Goal: Contribute content: Add original content to the website for others to see

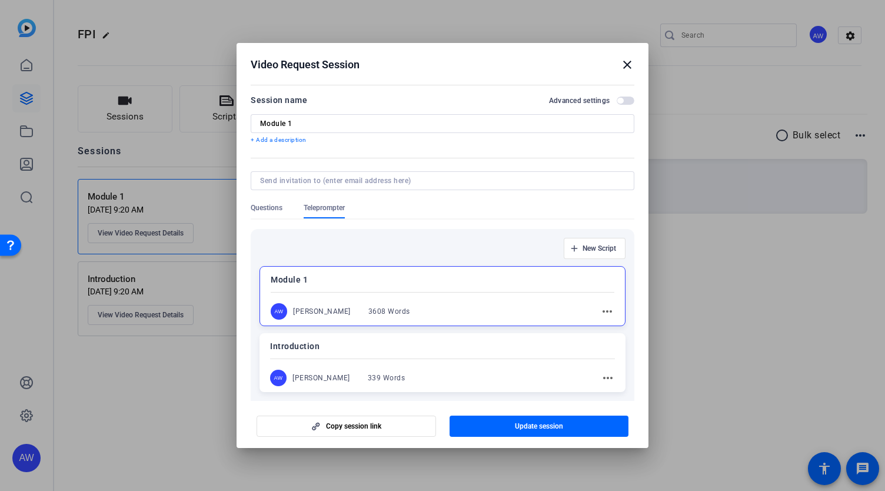
click at [641, 66] on h2 "Video Request Session close" at bounding box center [443, 62] width 412 height 38
click at [626, 65] on mat-icon "close" at bounding box center [627, 65] width 14 height 14
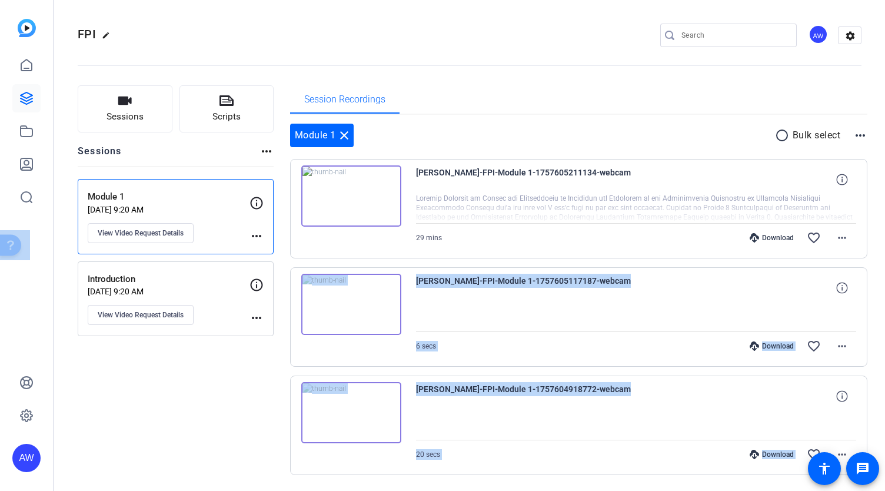
click at [405, 309] on div "Ava Wells-FPI-Module 1-1757605117187-webcam 6 secs Download favorite_border mor…" at bounding box center [579, 316] width 578 height 99
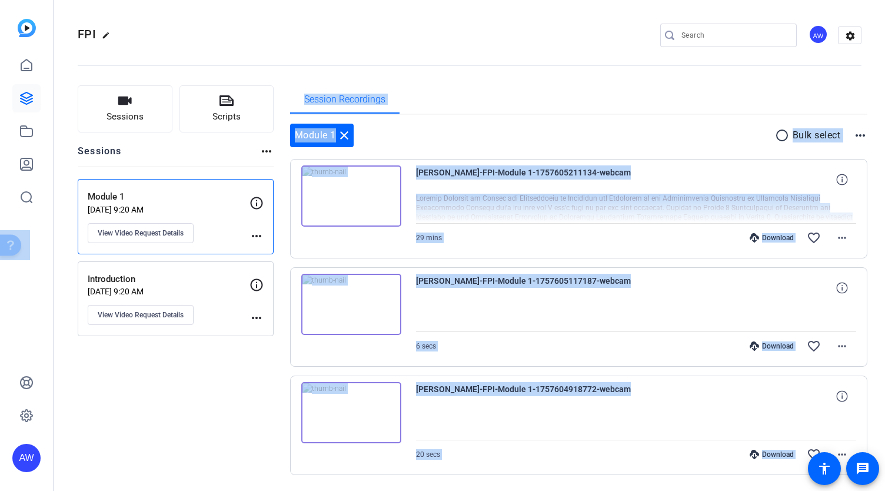
click at [224, 395] on div "Sessions Scripts Sessions more_horiz Module 1 Sep 11, 2025 @ 9:20 AM View Video…" at bounding box center [176, 298] width 196 height 427
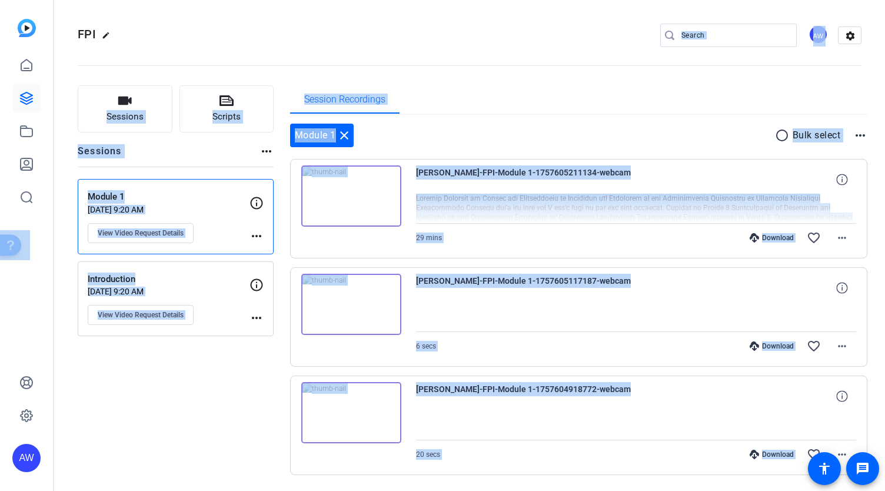
click at [457, 42] on div "FPI edit AW settings" at bounding box center [470, 35] width 784 height 18
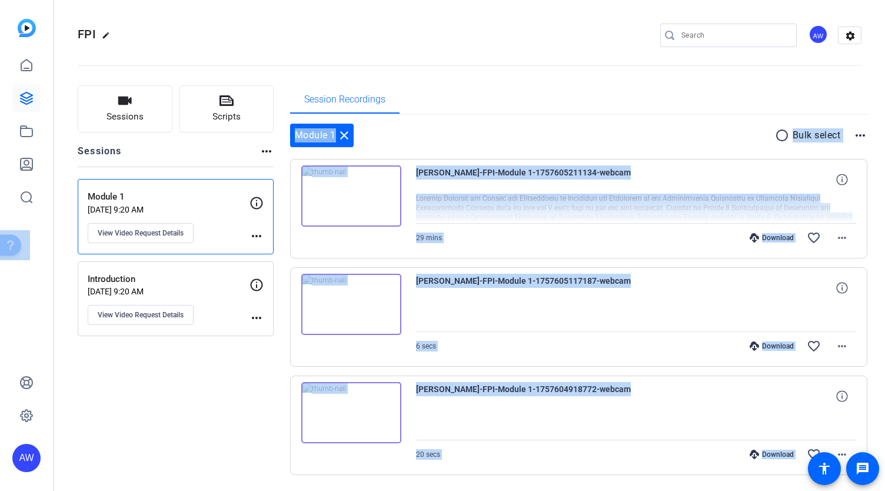
click at [412, 100] on div "Session Recordings" at bounding box center [579, 99] width 578 height 28
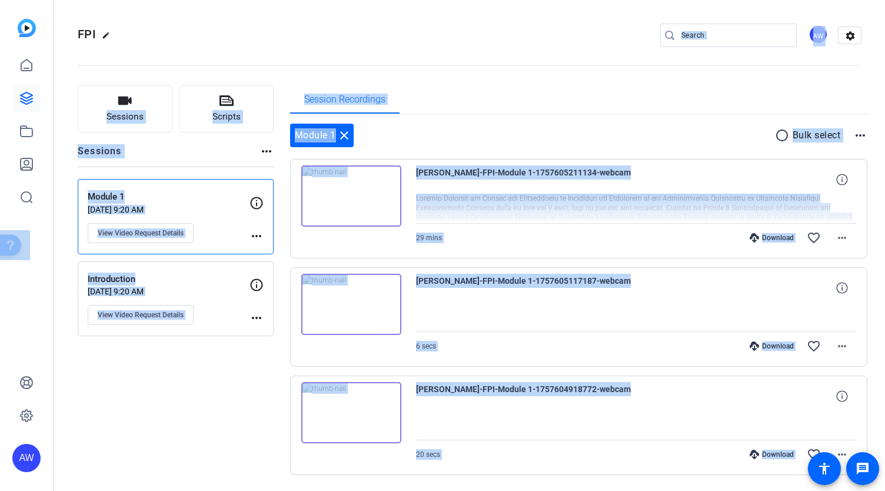
click at [338, 30] on div "FPI edit AW settings" at bounding box center [470, 35] width 784 height 18
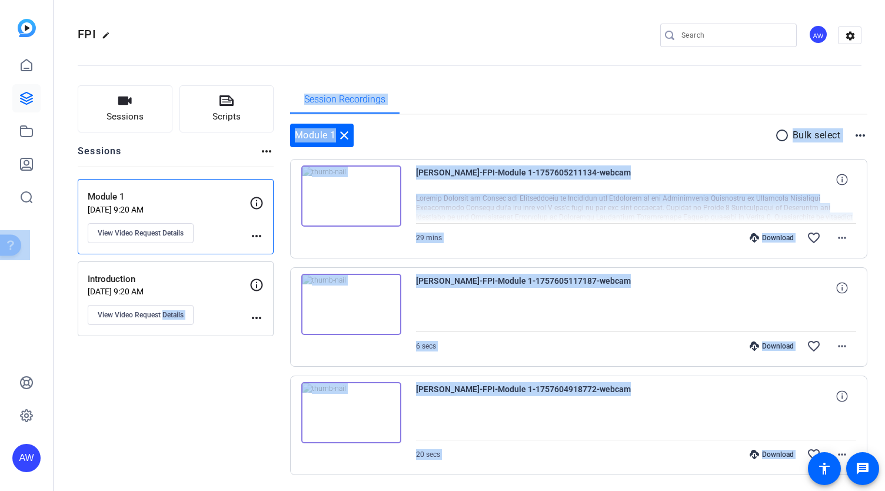
click at [162, 405] on div "Sessions Scripts Sessions more_horiz Module 1 Sep 11, 2025 @ 9:20 AM View Video…" at bounding box center [176, 298] width 196 height 427
click at [828, 347] on span at bounding box center [842, 346] width 28 height 28
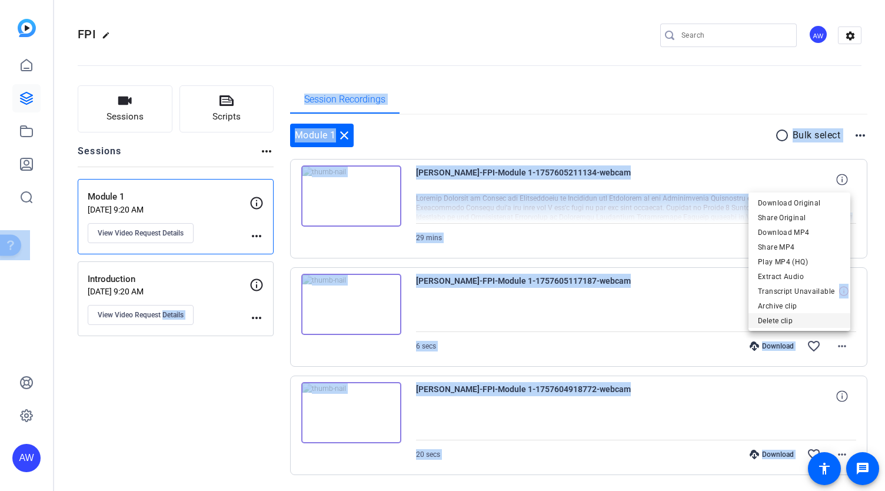
click at [807, 320] on span "Delete clip" at bounding box center [799, 321] width 83 height 14
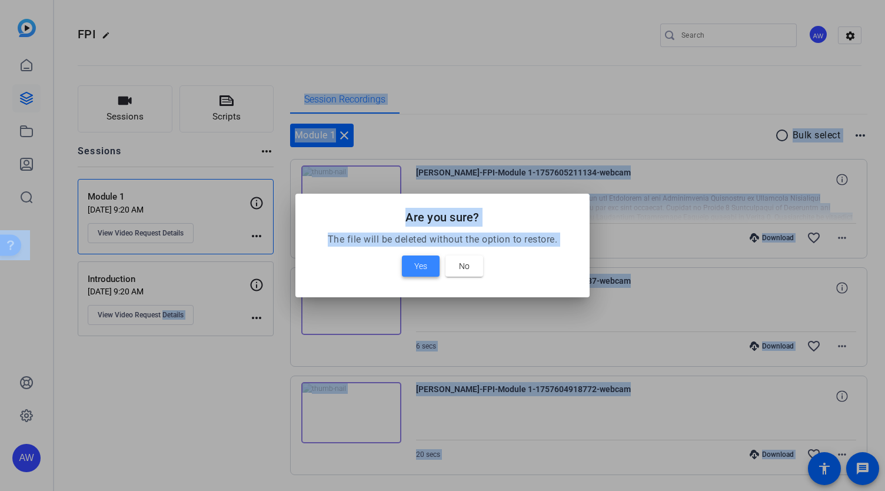
click at [422, 266] on span "Yes" at bounding box center [420, 266] width 13 height 14
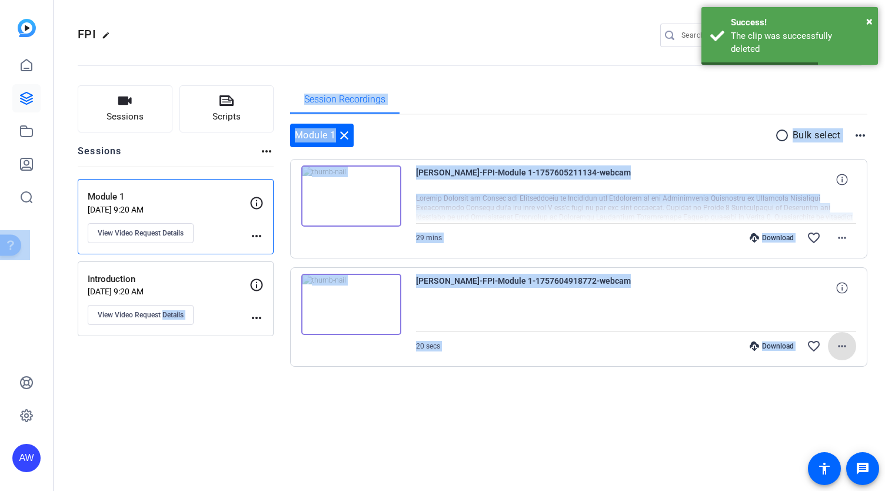
click at [846, 354] on span at bounding box center [842, 346] width 28 height 28
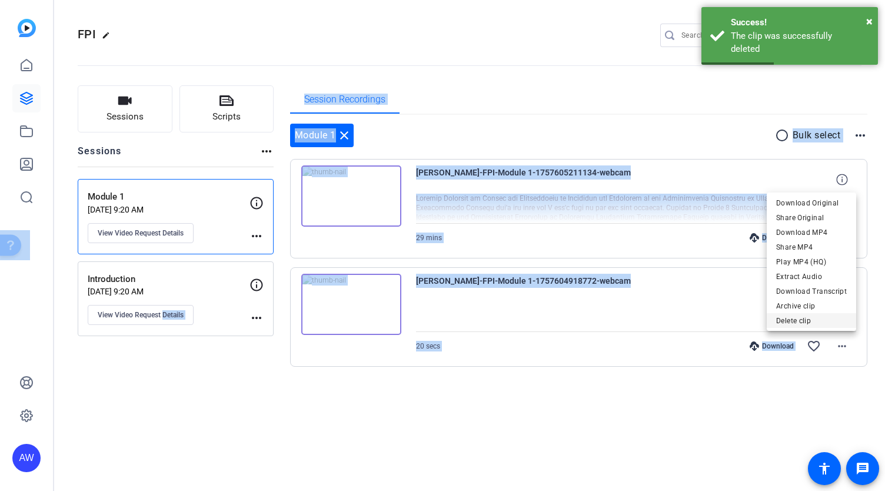
click at [805, 323] on span "Delete clip" at bounding box center [811, 321] width 71 height 14
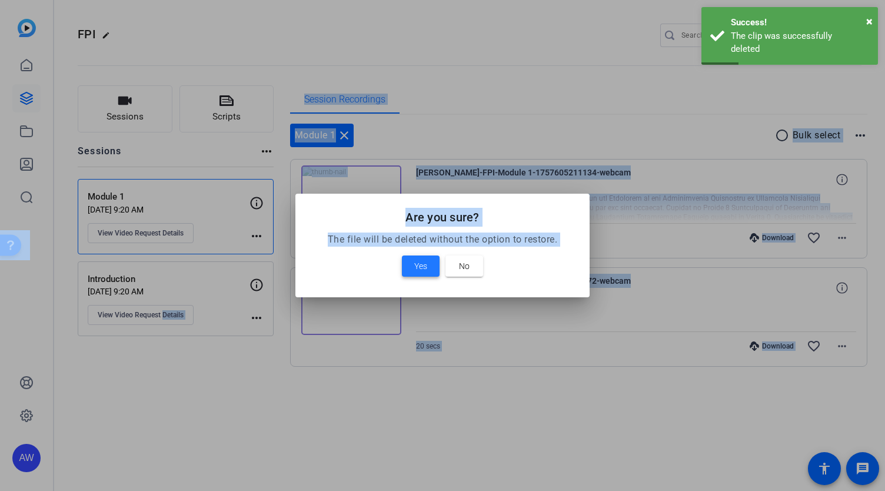
click at [406, 269] on span at bounding box center [421, 266] width 38 height 28
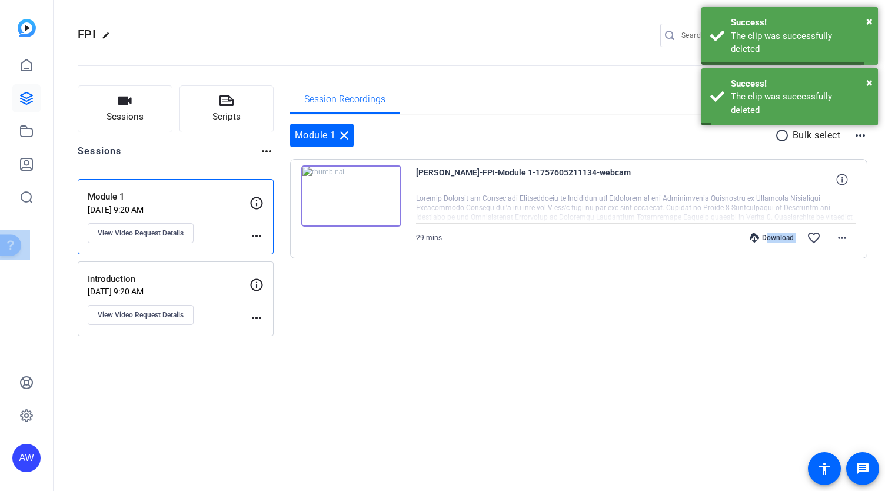
click at [671, 385] on div "FPI edit AW settings Sessions Scripts Sessions more_horiz Module 1 Sep 11, 2025…" at bounding box center [469, 245] width 831 height 491
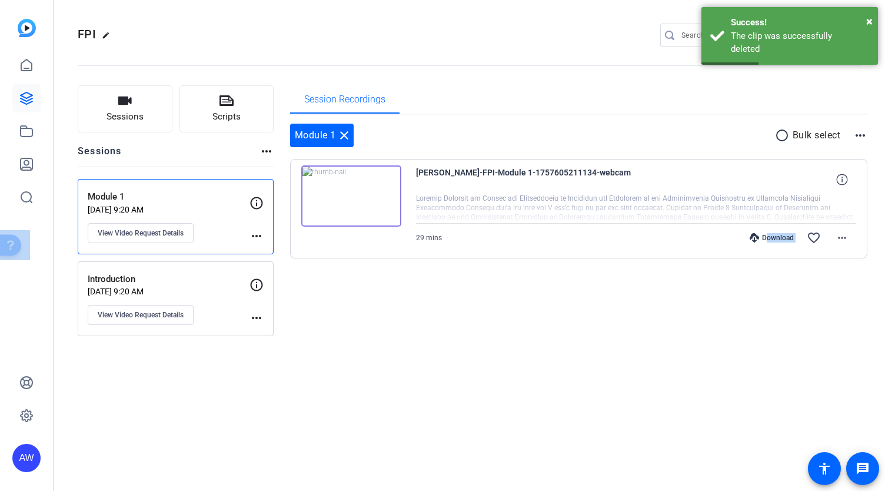
click at [354, 197] on img at bounding box center [351, 195] width 100 height 61
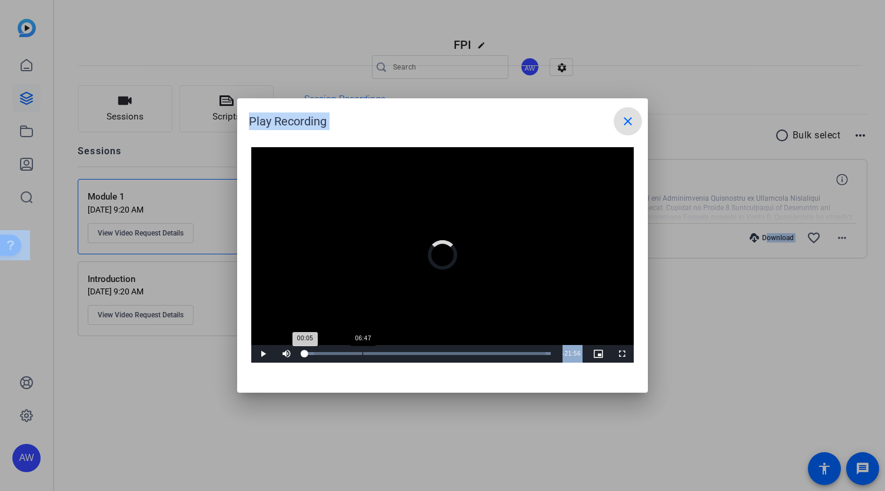
click at [362, 353] on div "Loaded : 100.00% 06:47 00:05" at bounding box center [427, 353] width 247 height 3
click at [441, 352] on div "Loaded : 100.00% 15:58 07:07" at bounding box center [427, 353] width 247 height 3
click at [479, 351] on div "Loaded : 100.00% 20:25 16:00" at bounding box center [427, 354] width 258 height 18
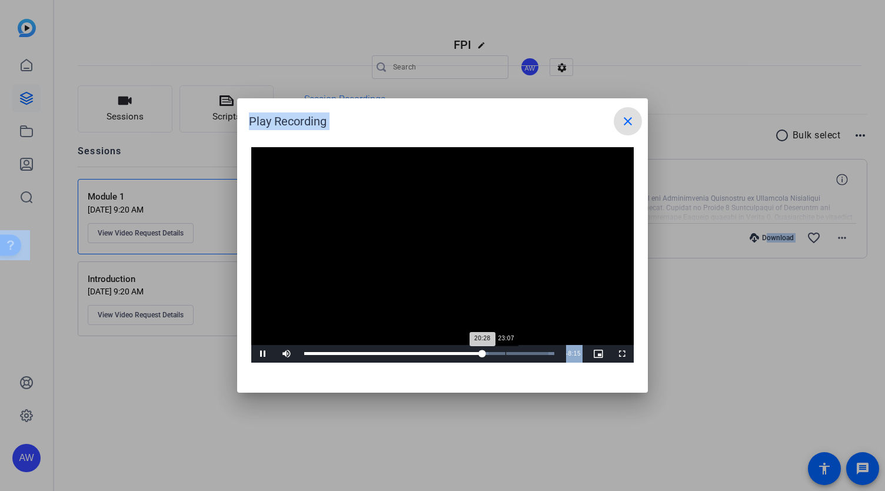
click at [506, 357] on div "Loaded : 100.00% 23:07 20:28" at bounding box center [429, 354] width 262 height 18
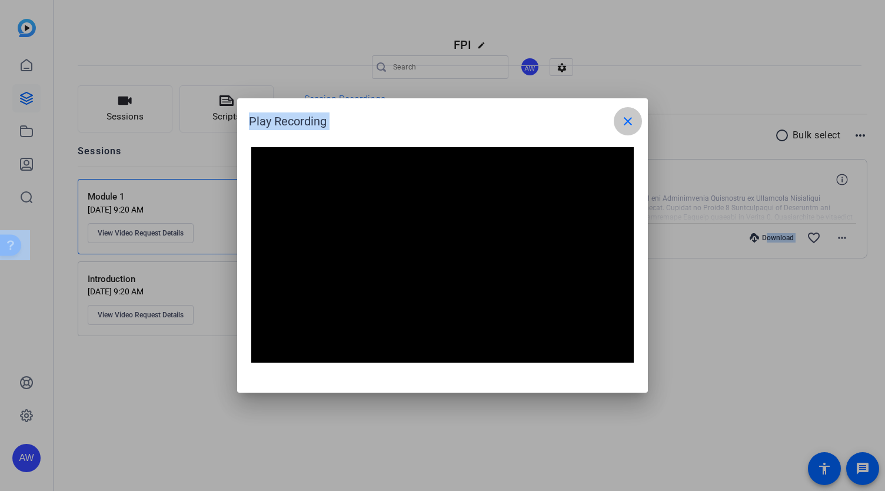
click at [620, 118] on span at bounding box center [628, 121] width 28 height 28
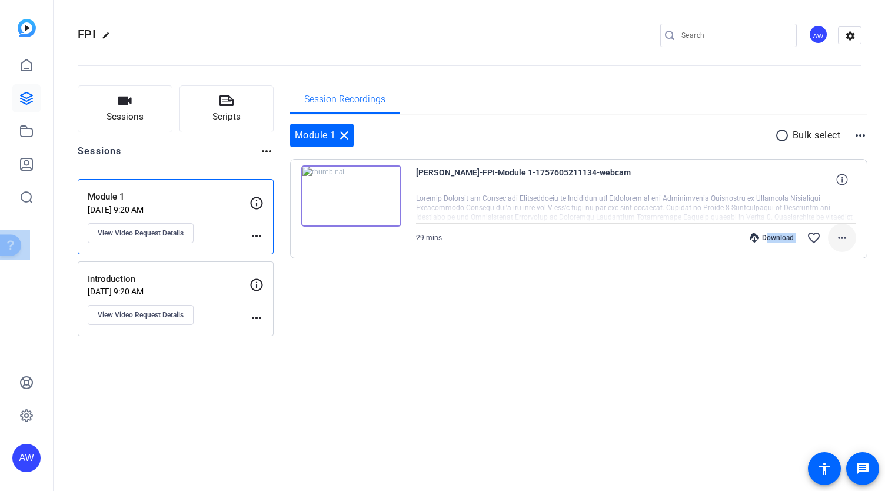
click at [844, 239] on mat-icon "more_horiz" at bounding box center [842, 238] width 14 height 14
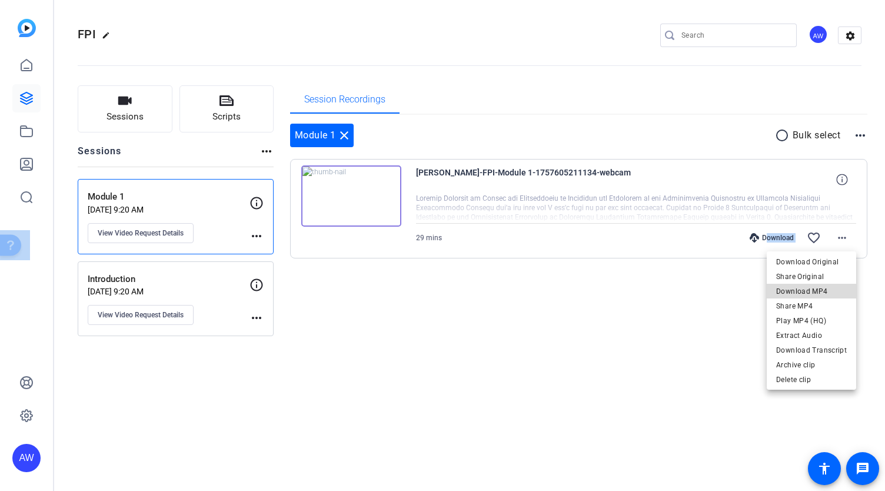
click at [830, 291] on span "Download MP4" at bounding box center [811, 291] width 71 height 14
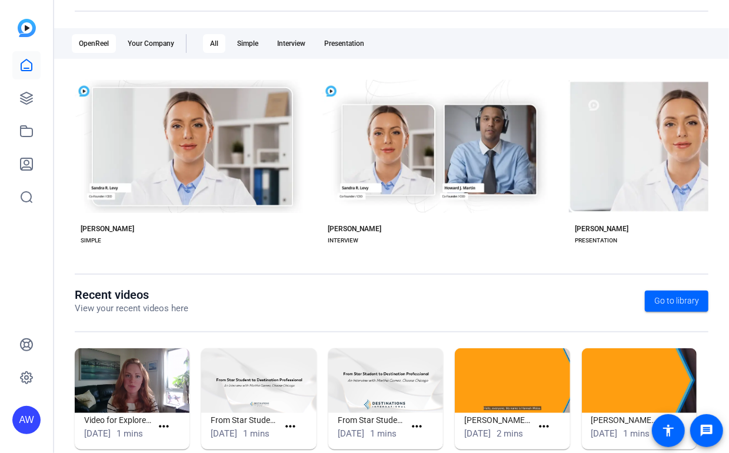
scroll to position [175, 0]
click at [32, 96] on icon at bounding box center [26, 98] width 14 height 14
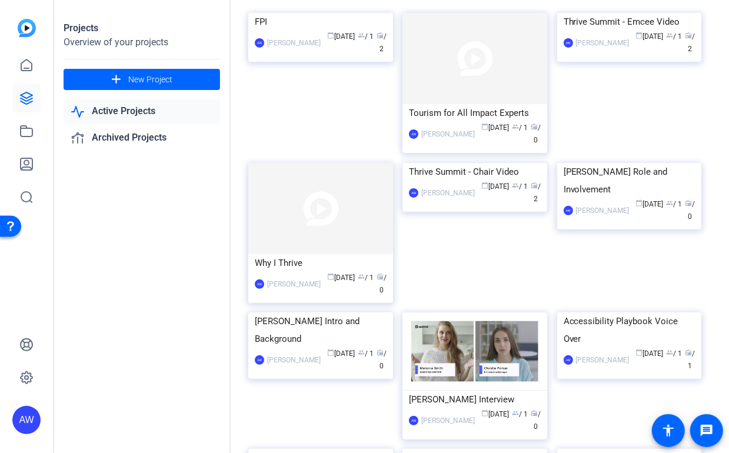
scroll to position [73, 0]
click at [319, 31] on div "FPI" at bounding box center [321, 23] width 132 height 18
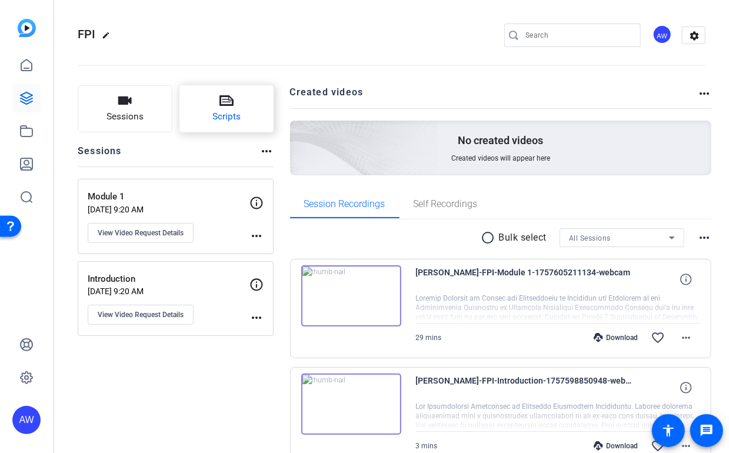
click at [233, 108] on button "Scripts" at bounding box center [226, 108] width 95 height 47
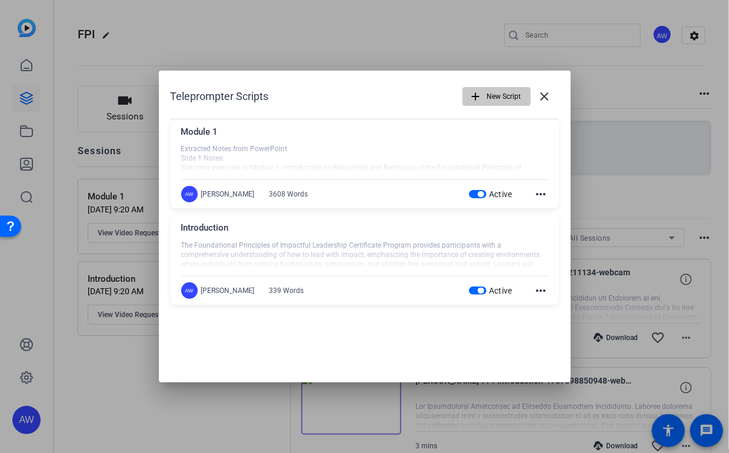
click at [480, 93] on mat-icon "add" at bounding box center [476, 96] width 13 height 13
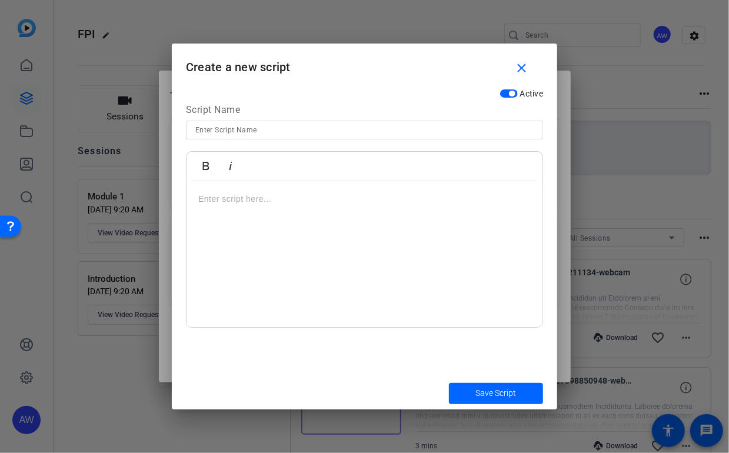
click at [338, 202] on p at bounding box center [364, 198] width 332 height 13
click at [298, 135] on input at bounding box center [364, 130] width 338 height 14
type input "Module 2"
click at [265, 217] on div at bounding box center [365, 254] width 356 height 147
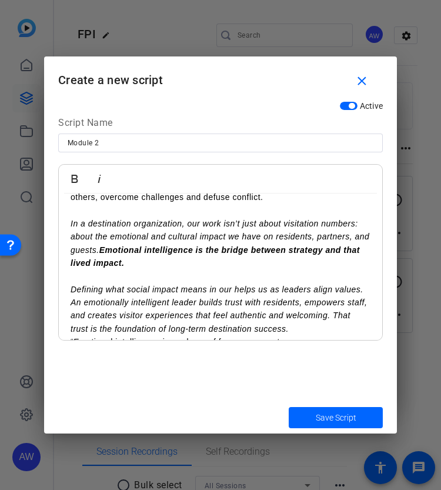
scroll to position [501, 0]
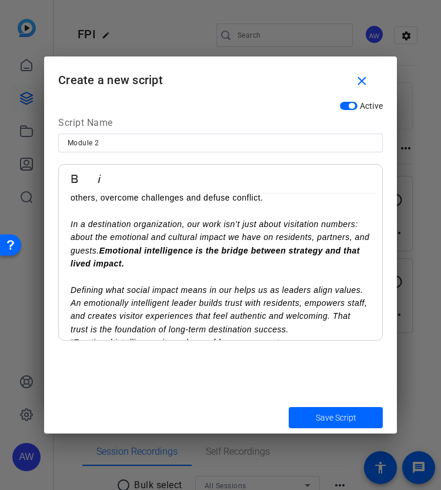
click at [197, 323] on p "Defining what social impact means in our helps us as leaders align values. An e…" at bounding box center [221, 303] width 300 height 66
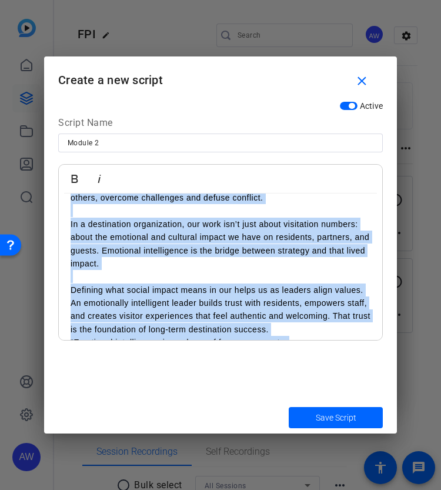
click at [197, 323] on p "Defining what social impact means in our helps us as leaders align values. An e…" at bounding box center [221, 303] width 300 height 66
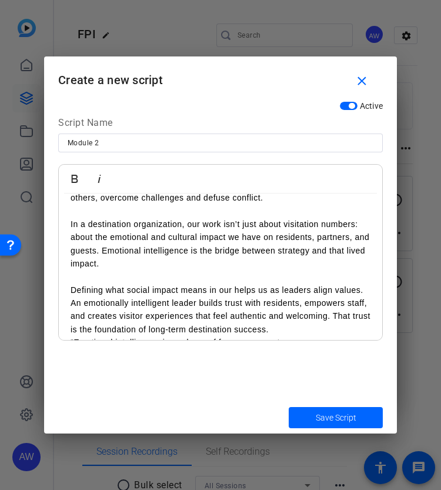
click at [137, 274] on p "Defining what social impact means in our helps us as leaders align values. An e…" at bounding box center [221, 303] width 300 height 66
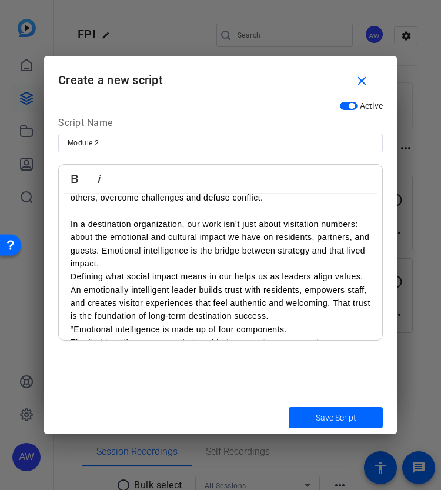
click at [141, 208] on p at bounding box center [221, 210] width 300 height 13
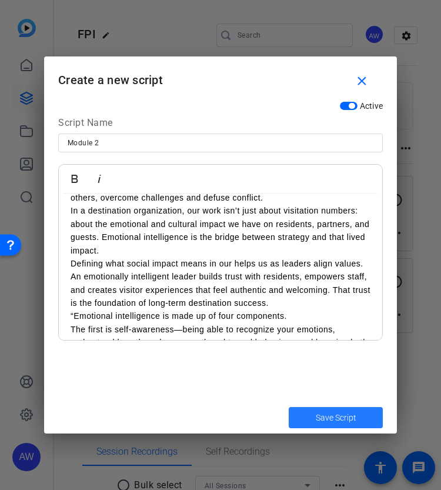
click at [331, 425] on span "submit" at bounding box center [336, 418] width 94 height 28
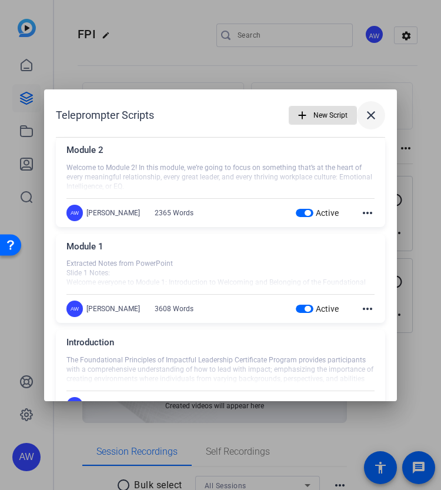
click at [371, 117] on mat-icon "close" at bounding box center [371, 115] width 14 height 14
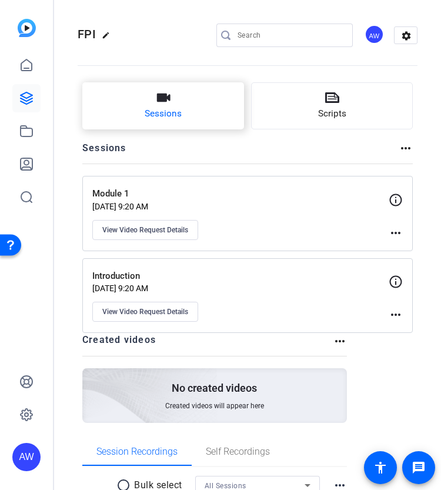
click at [178, 104] on button "Sessions" at bounding box center [163, 105] width 162 height 47
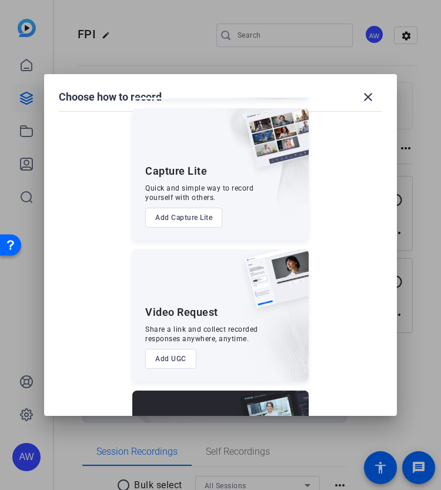
scroll to position [152, 0]
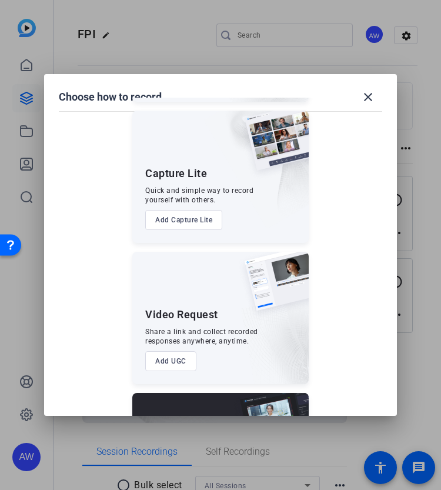
click at [169, 358] on button "Add UGC" at bounding box center [170, 361] width 51 height 20
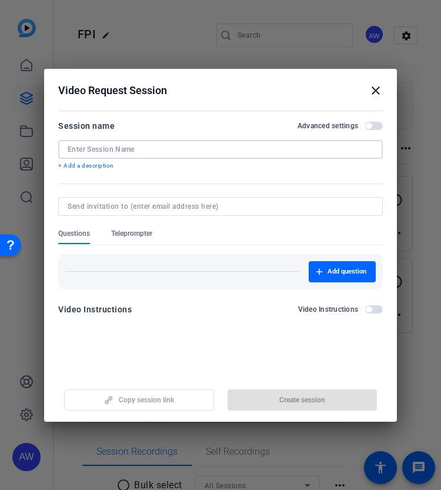
click at [215, 154] on input at bounding box center [221, 149] width 306 height 9
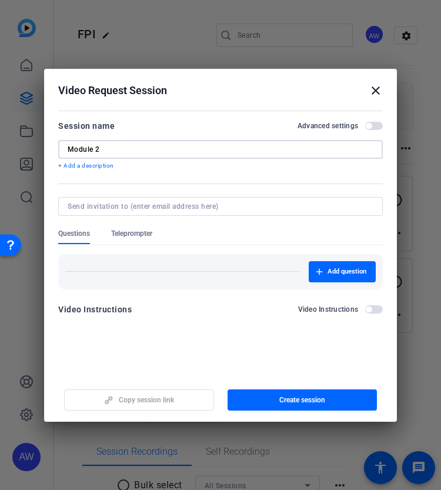
type input "Module 2"
click at [131, 245] on div "Add question" at bounding box center [220, 267] width 325 height 44
click at [131, 232] on span "Teleprompter" at bounding box center [131, 233] width 41 height 9
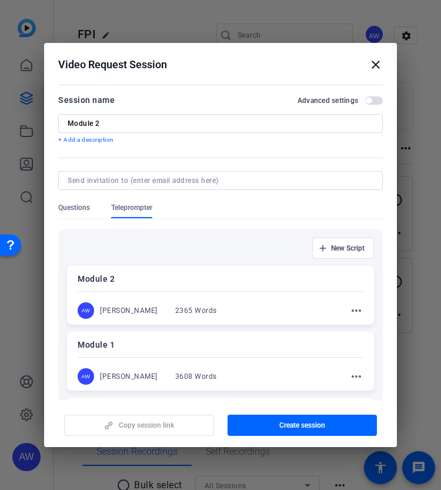
click at [234, 296] on div "Module 2 AW Ava Wells 2365 Words more_horiz" at bounding box center [220, 295] width 307 height 59
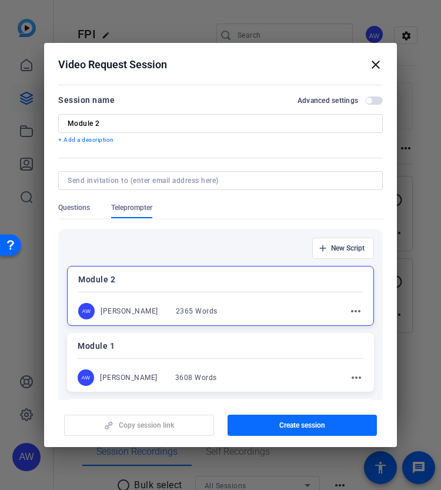
click at [247, 428] on span "button" at bounding box center [303, 425] width 150 height 28
click at [375, 61] on mat-icon "close" at bounding box center [376, 65] width 14 height 14
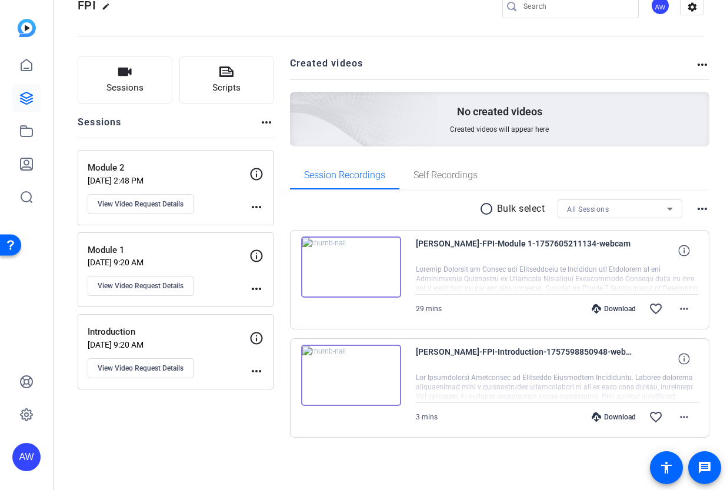
scroll to position [27, 0]
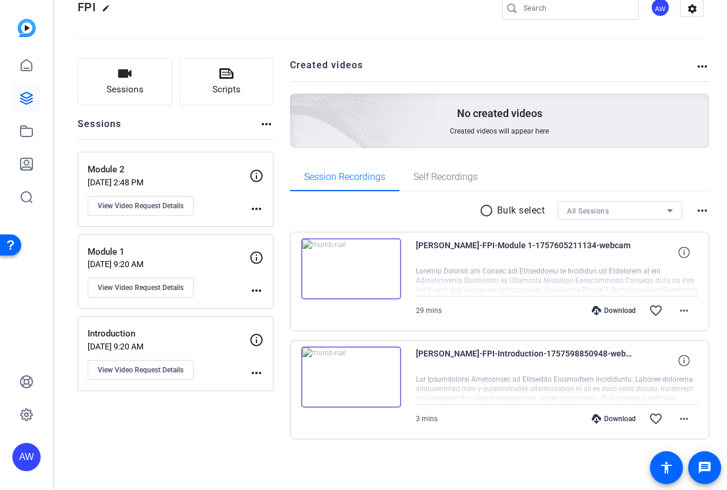
click at [172, 178] on p "Sep 11, 2025 @ 2:48 PM" at bounding box center [169, 182] width 162 height 9
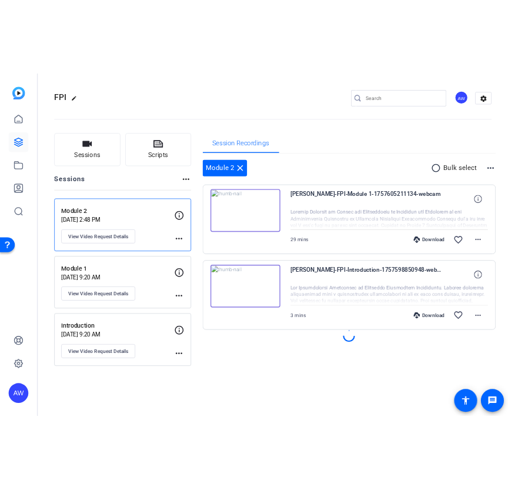
scroll to position [0, 0]
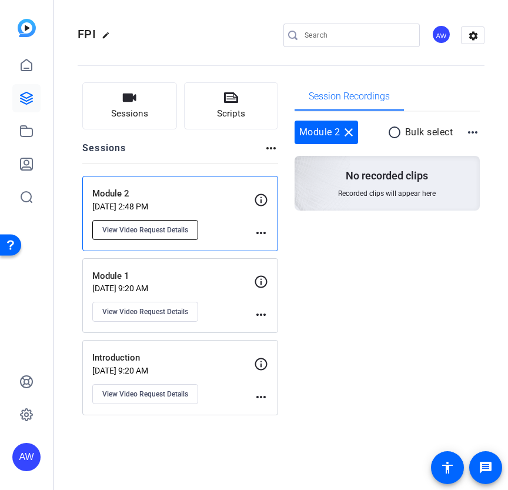
click at [167, 231] on span "View Video Request Details" at bounding box center [145, 229] width 86 height 9
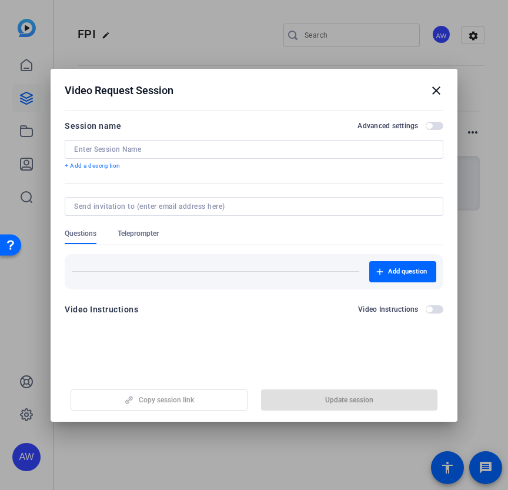
type input "Module 2"
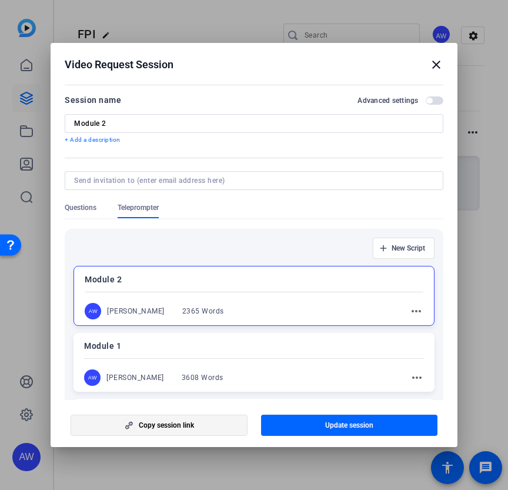
click at [144, 433] on span "button" at bounding box center [158, 425] width 175 height 28
click at [430, 70] on mat-icon "close" at bounding box center [437, 65] width 14 height 14
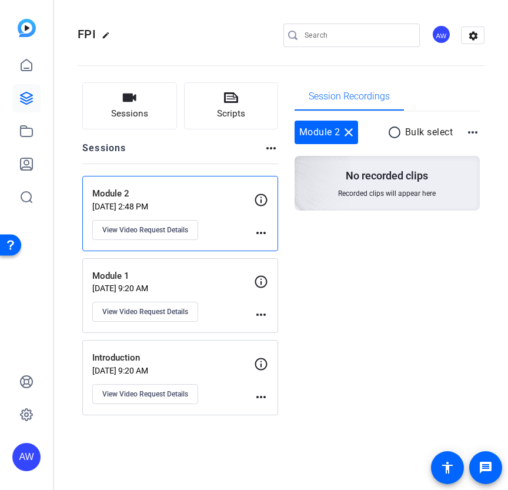
click at [41, 74] on div "AW" at bounding box center [26, 245] width 53 height 490
click at [38, 72] on link at bounding box center [26, 65] width 28 height 28
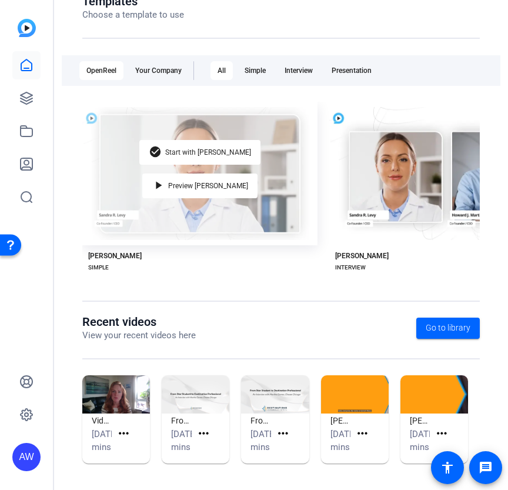
scroll to position [172, 0]
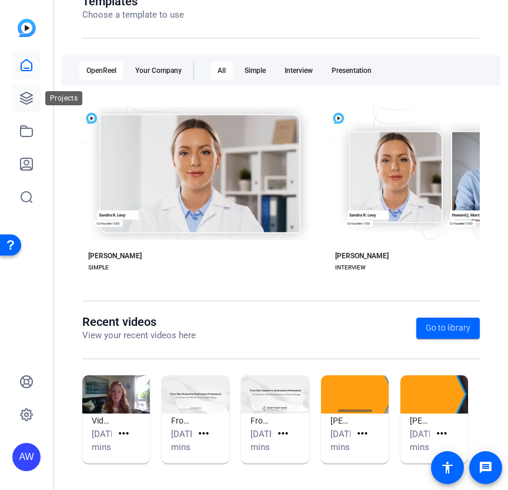
click at [32, 99] on icon at bounding box center [26, 98] width 14 height 14
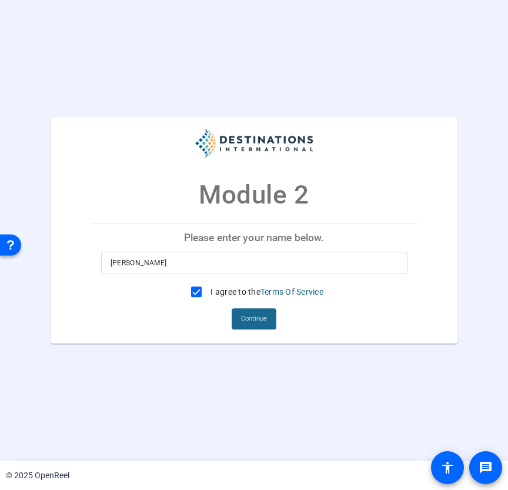
click at [248, 314] on span "Continue" at bounding box center [254, 319] width 26 height 18
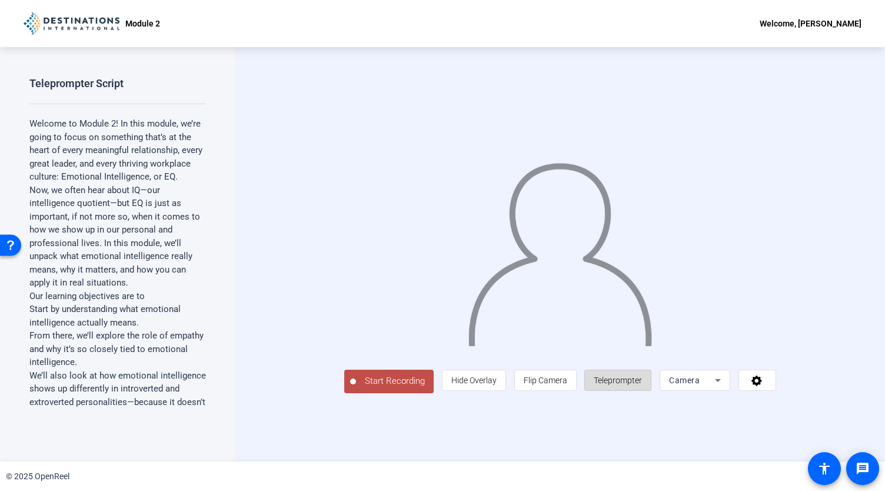
click at [642, 385] on span "Teleprompter" at bounding box center [618, 379] width 48 height 9
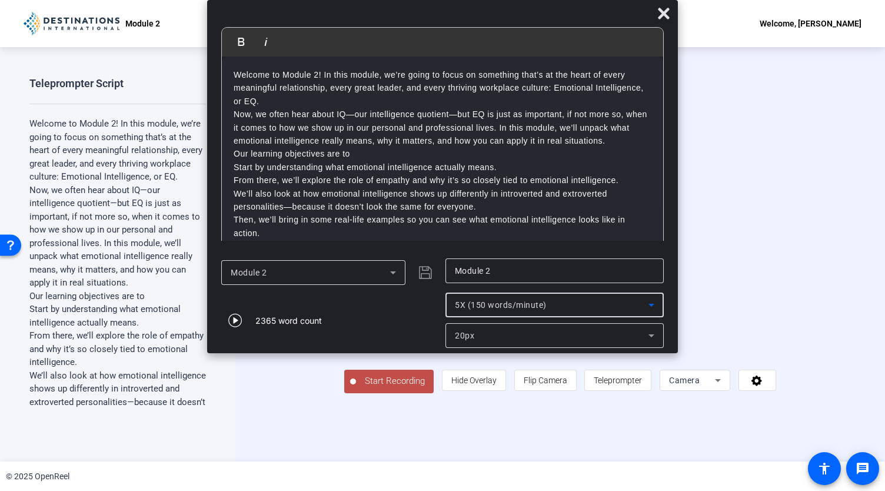
click at [481, 303] on span "5X (150 words/minute)" at bounding box center [501, 304] width 92 height 9
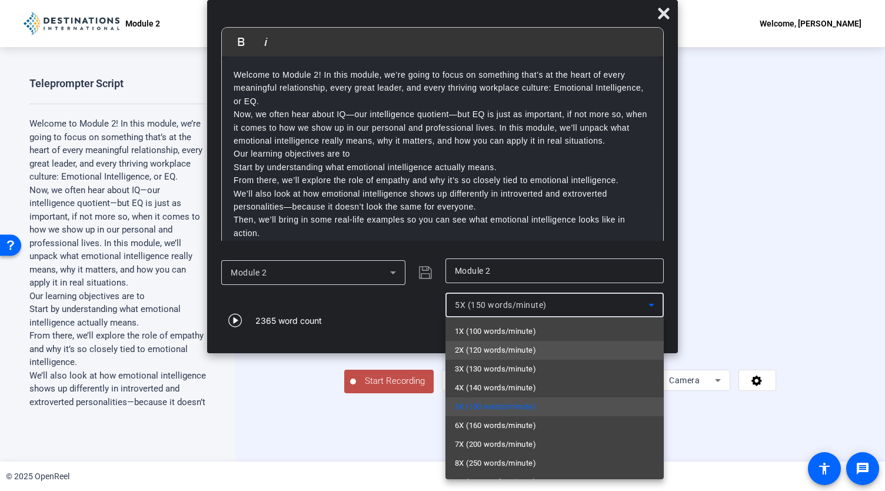
click at [481, 351] on span "2X (120 words/minute)" at bounding box center [495, 350] width 81 height 14
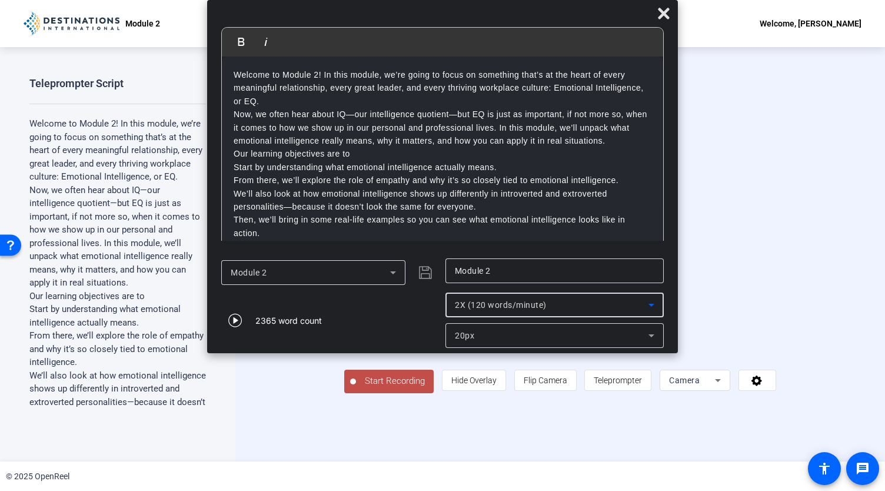
click at [492, 305] on span "2X (120 words/minute)" at bounding box center [501, 304] width 92 height 9
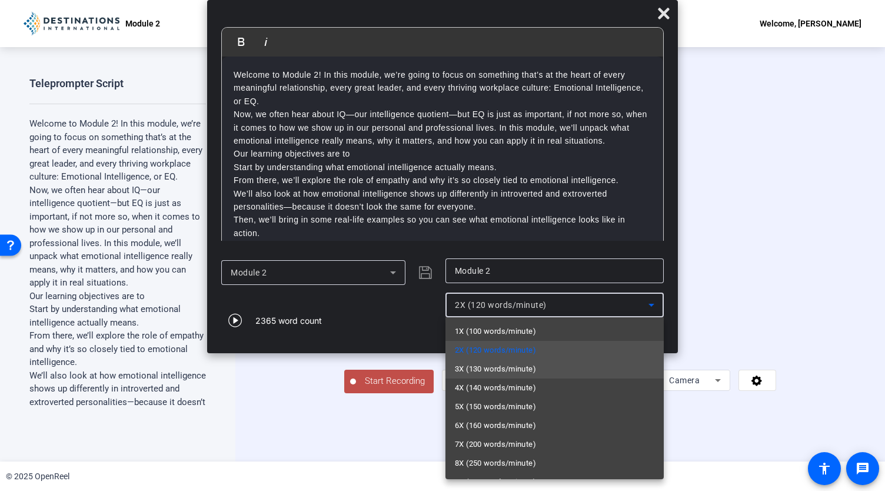
click at [494, 370] on span "3X (130 words/minute)" at bounding box center [495, 369] width 81 height 14
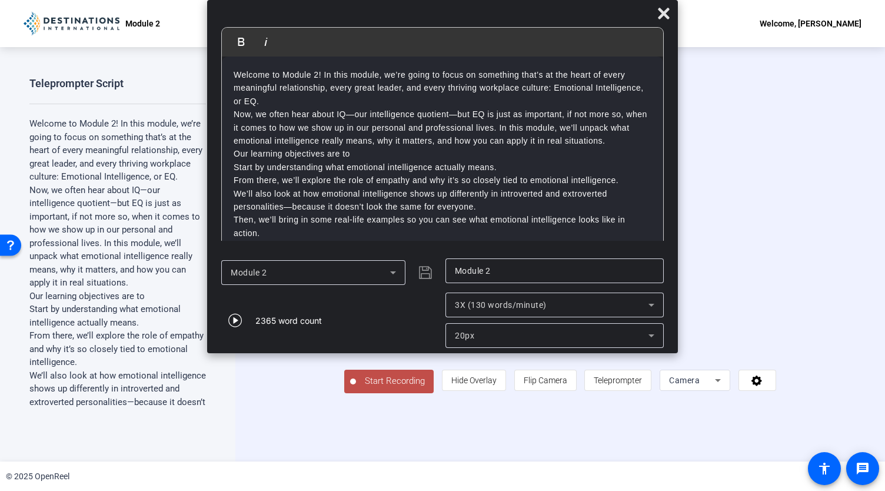
click at [404, 336] on div "2365 word count" at bounding box center [330, 319] width 218 height 55
click at [234, 318] on icon "button" at bounding box center [235, 321] width 14 height 14
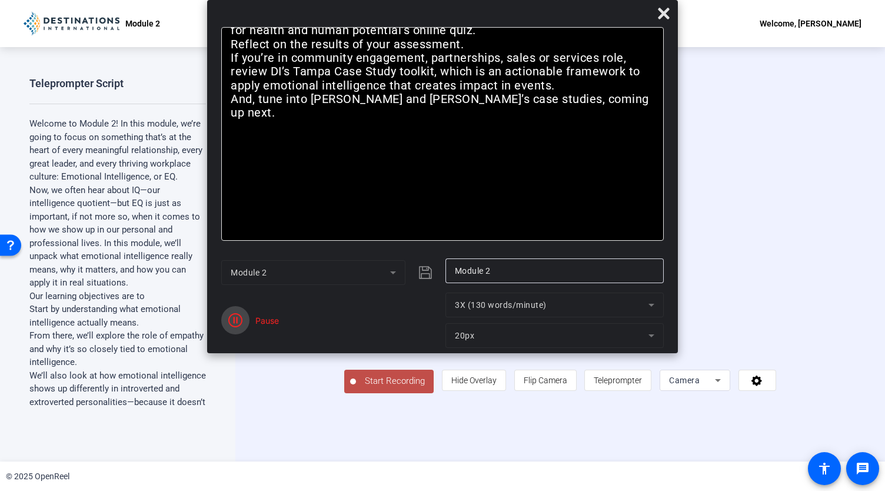
click at [237, 318] on icon "button" at bounding box center [235, 320] width 14 height 14
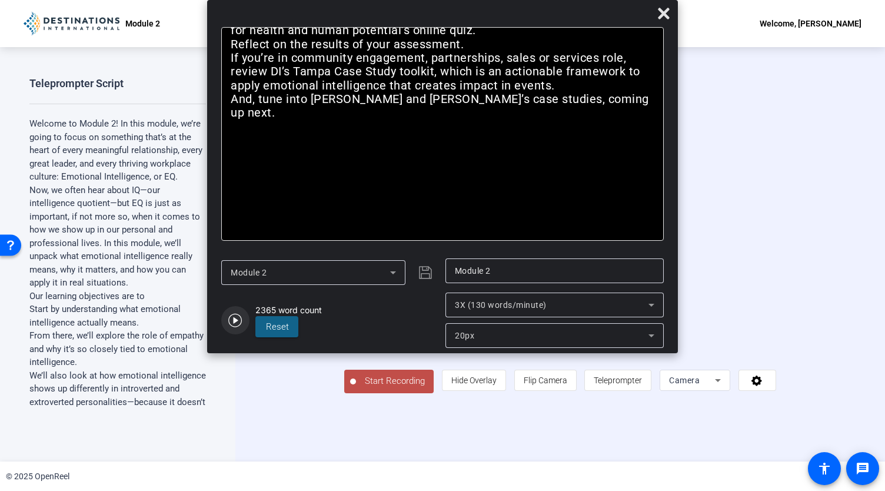
click at [232, 323] on icon "button" at bounding box center [235, 320] width 14 height 14
click at [668, 12] on icon at bounding box center [664, 13] width 14 height 14
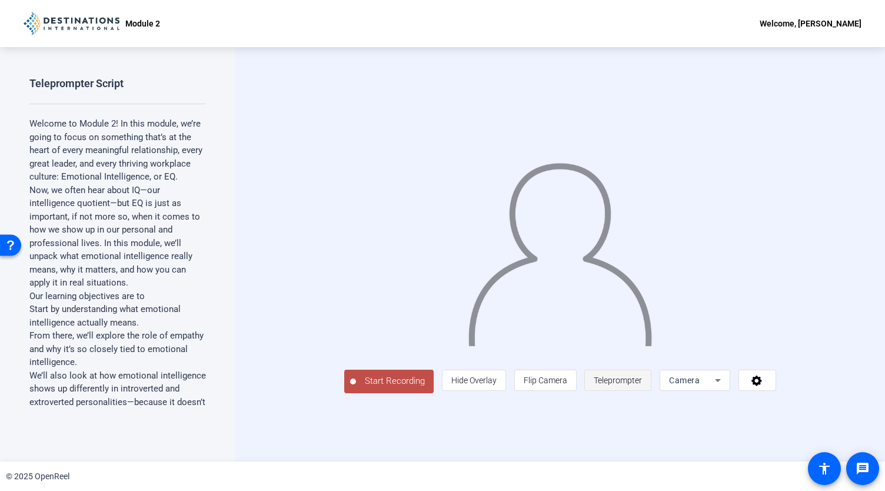
click at [642, 385] on span "Teleprompter" at bounding box center [618, 379] width 48 height 9
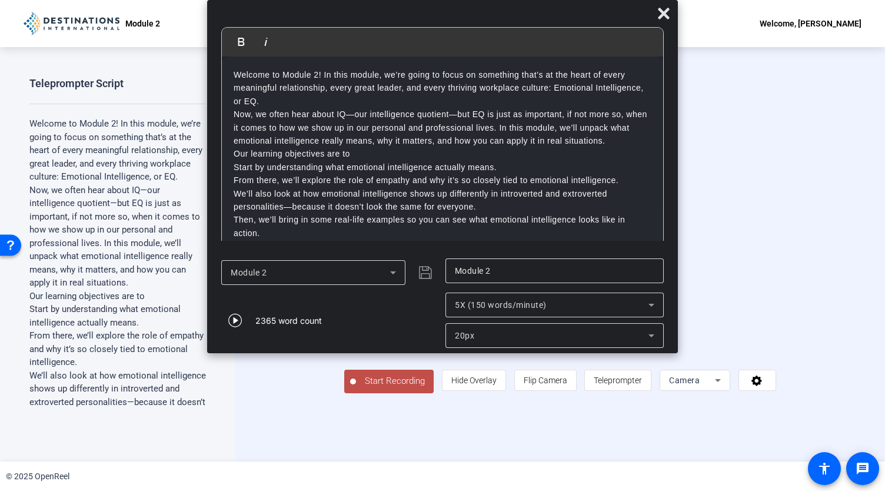
click at [356, 388] on span "Start Recording" at bounding box center [395, 381] width 78 height 14
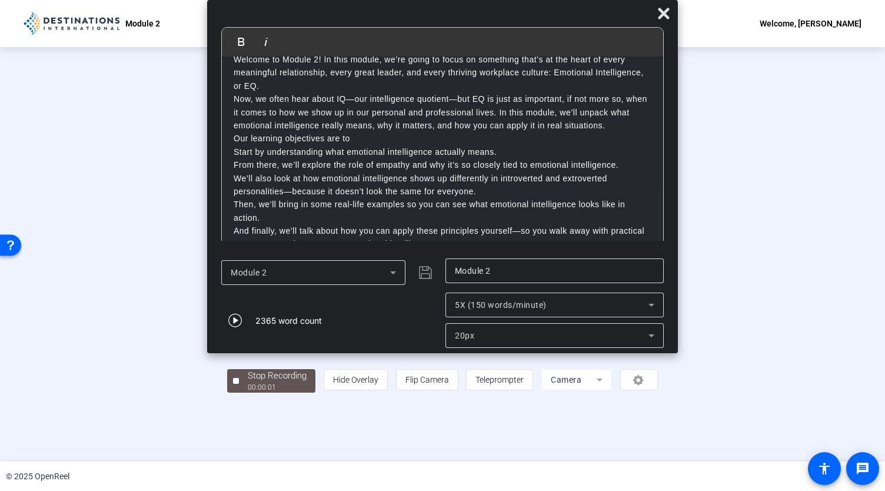
scroll to position [14, 0]
click at [664, 24] on span at bounding box center [664, 13] width 28 height 28
click at [660, 8] on icon at bounding box center [664, 13] width 14 height 14
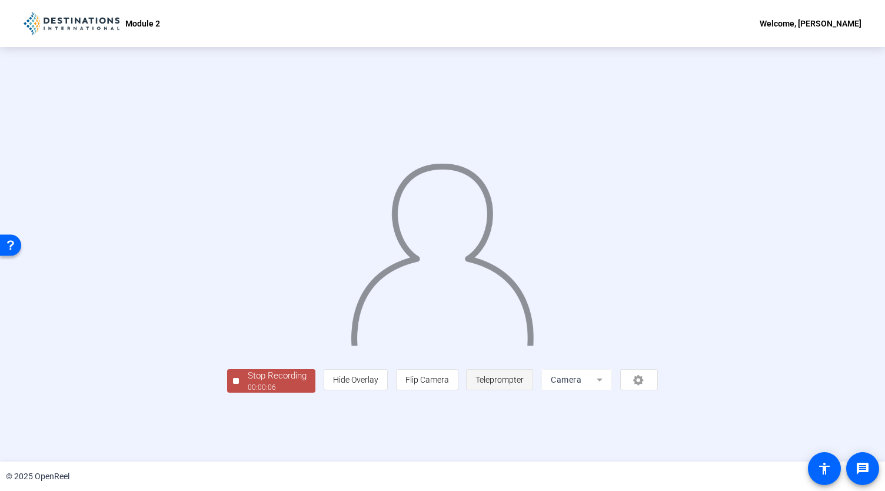
click at [524, 391] on span "Teleprompter" at bounding box center [499, 379] width 48 height 22
click at [524, 384] on span "Teleprompter" at bounding box center [499, 379] width 48 height 9
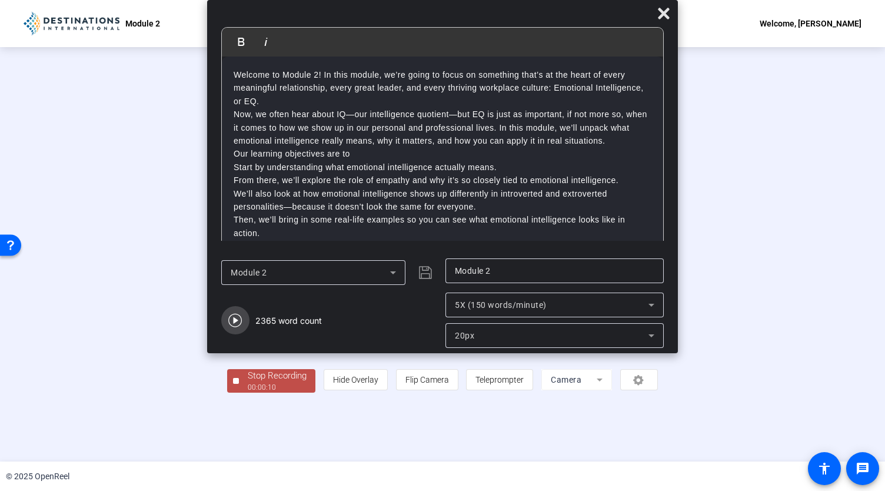
click at [236, 322] on icon "button" at bounding box center [235, 320] width 14 height 14
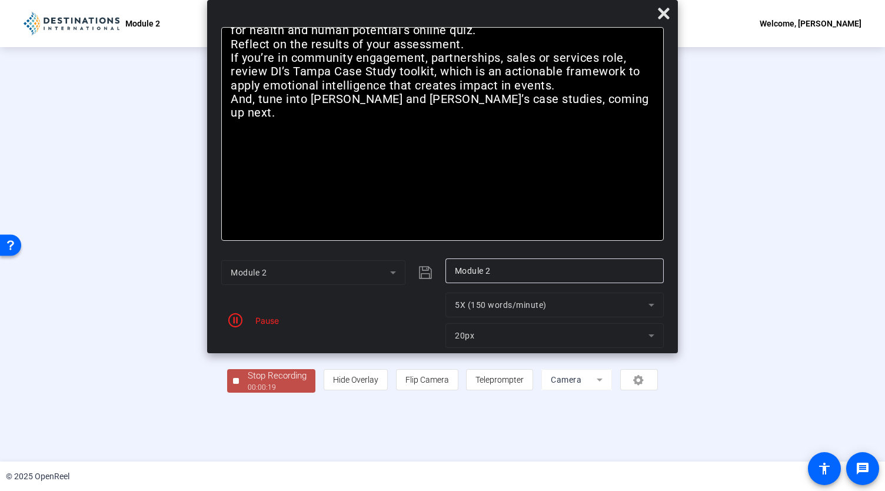
click at [248, 392] on div "00:00:19" at bounding box center [277, 387] width 59 height 11
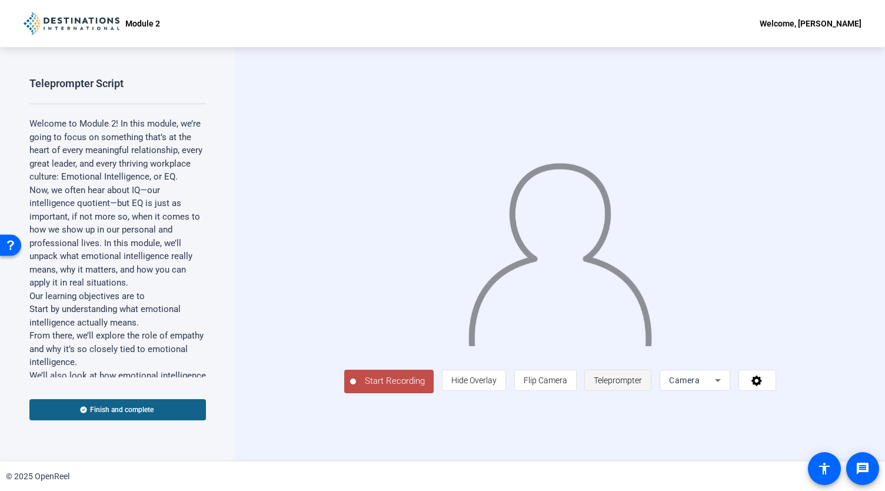
click at [642, 385] on span "Teleprompter" at bounding box center [618, 379] width 48 height 9
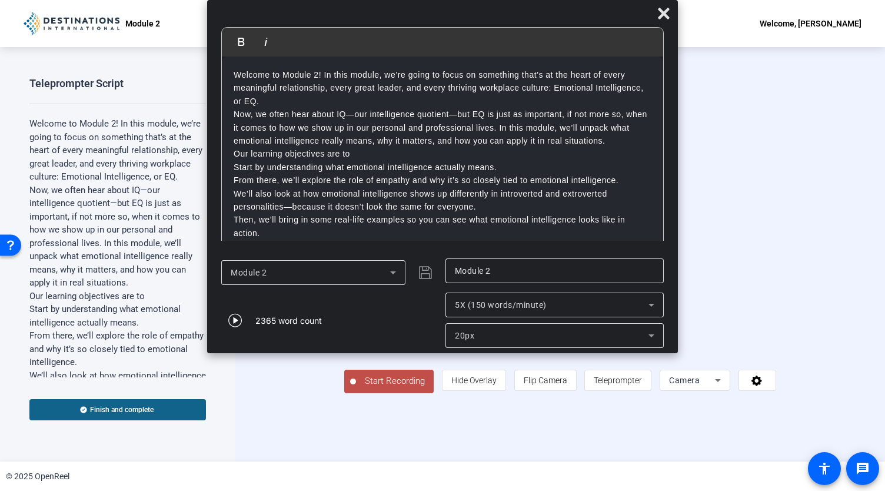
click at [356, 388] on span "Start Recording" at bounding box center [395, 381] width 78 height 14
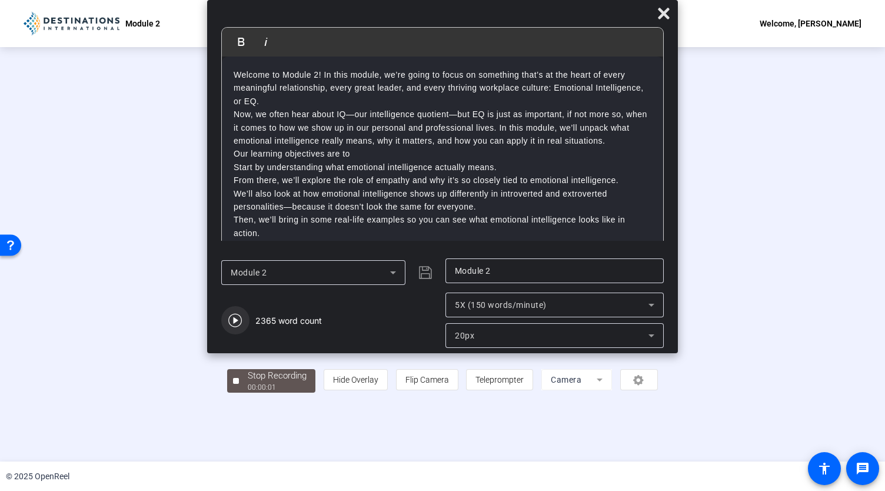
click at [241, 325] on icon "button" at bounding box center [235, 320] width 14 height 14
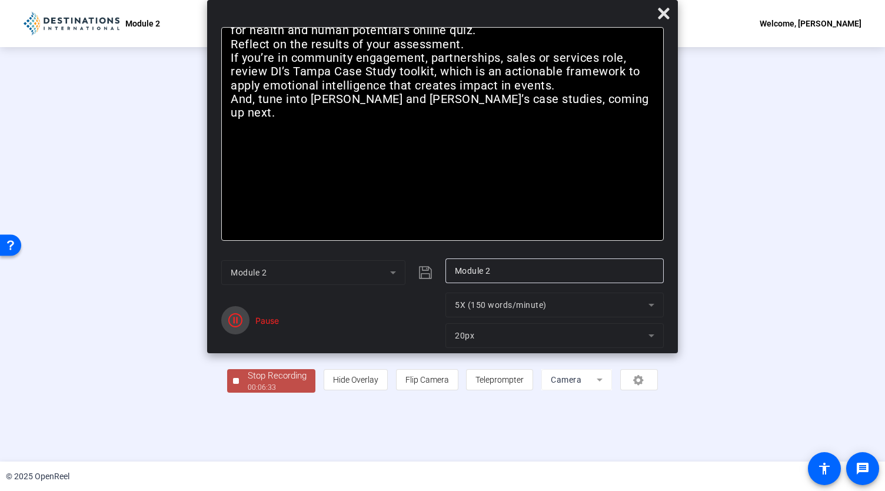
click at [245, 322] on span "button" at bounding box center [235, 320] width 28 height 28
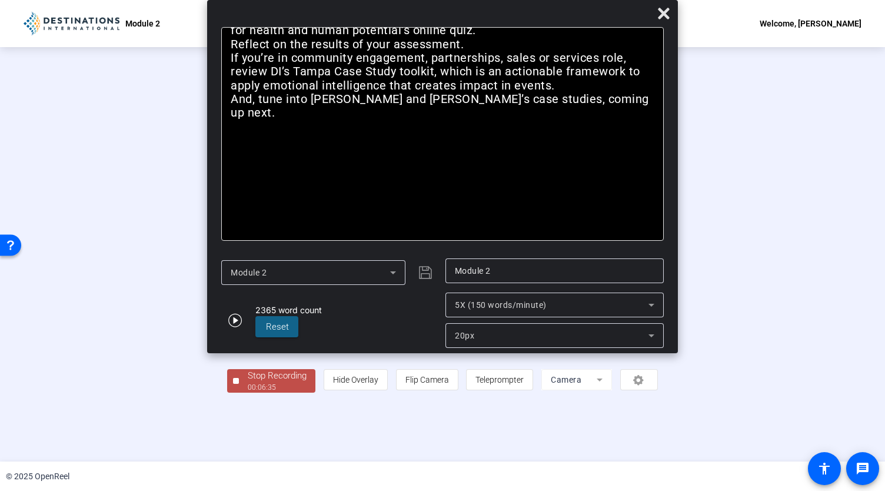
drag, startPoint x: 444, startPoint y: 66, endPoint x: 434, endPoint y: 25, distance: 42.0
click at [434, 25] on div "Bold Italic Welcome to Module 2! In this module, we’re going to focus on someth…" at bounding box center [442, 176] width 471 height 353
click at [434, 25] on div at bounding box center [442, 16] width 471 height 21
drag, startPoint x: 431, startPoint y: 56, endPoint x: 417, endPoint y: 158, distance: 102.8
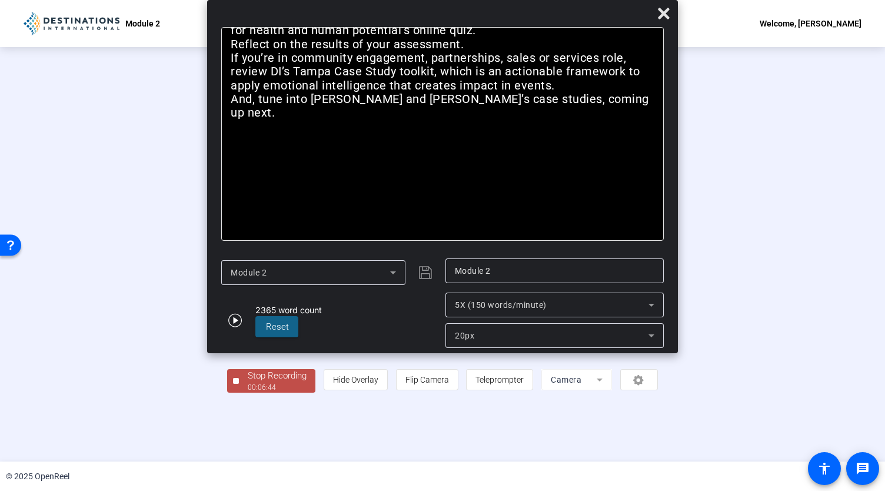
drag, startPoint x: 478, startPoint y: 70, endPoint x: 478, endPoint y: 156, distance: 85.9
drag, startPoint x: 478, startPoint y: 156, endPoint x: 376, endPoint y: 109, distance: 112.2
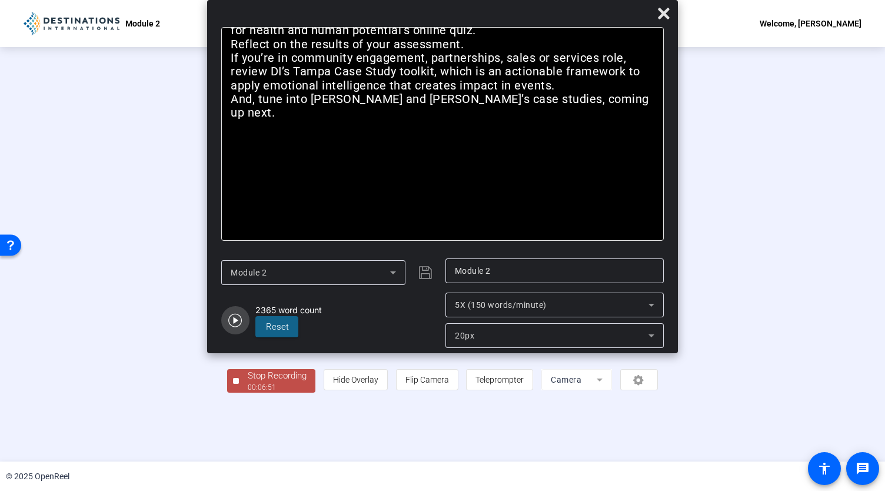
click at [237, 321] on icon "button" at bounding box center [235, 321] width 14 height 14
click at [237, 321] on icon "button" at bounding box center [235, 320] width 14 height 14
drag, startPoint x: 166, startPoint y: 444, endPoint x: 262, endPoint y: 369, distance: 122.4
click at [262, 369] on div "Stop Recording 00:06:59 person Hide Overlay flip Flip Camera article Teleprompt…" at bounding box center [442, 254] width 431 height 277
click at [272, 335] on span at bounding box center [276, 326] width 43 height 28
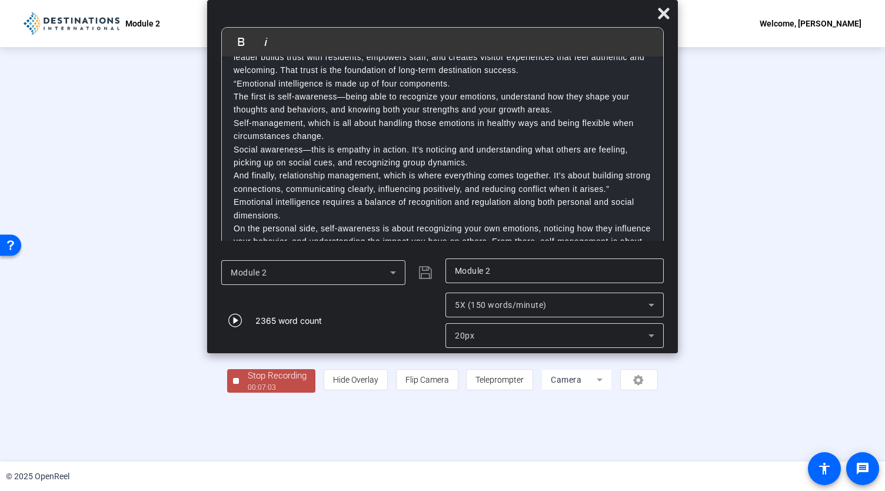
scroll to position [458, 0]
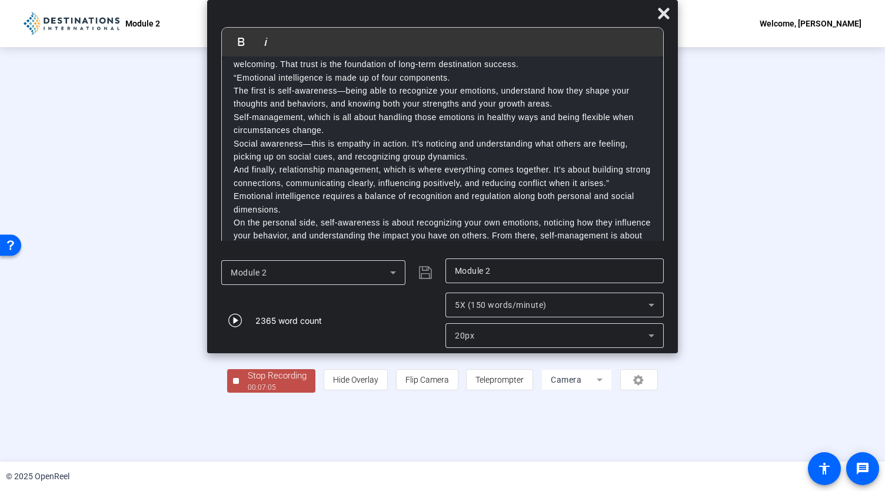
click at [239, 393] on span "Stop Recording 00:07:05" at bounding box center [277, 381] width 76 height 24
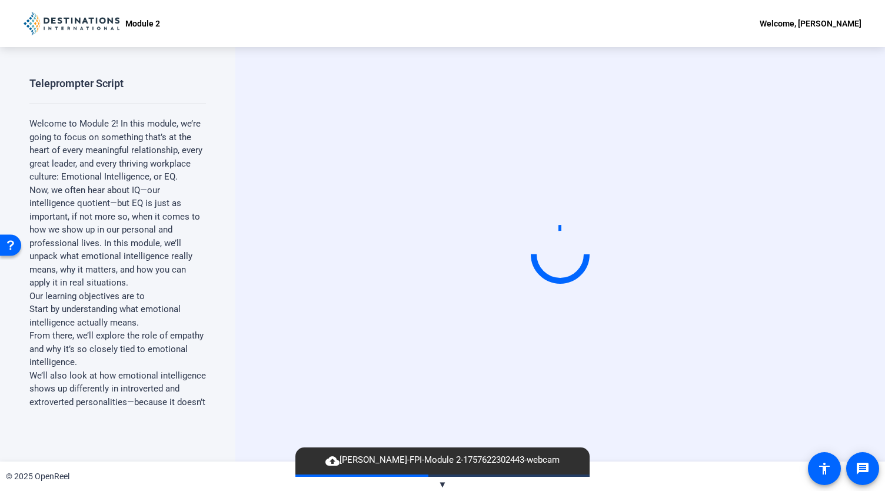
click at [327, 48] on div "Start Recording" at bounding box center [560, 254] width 650 height 414
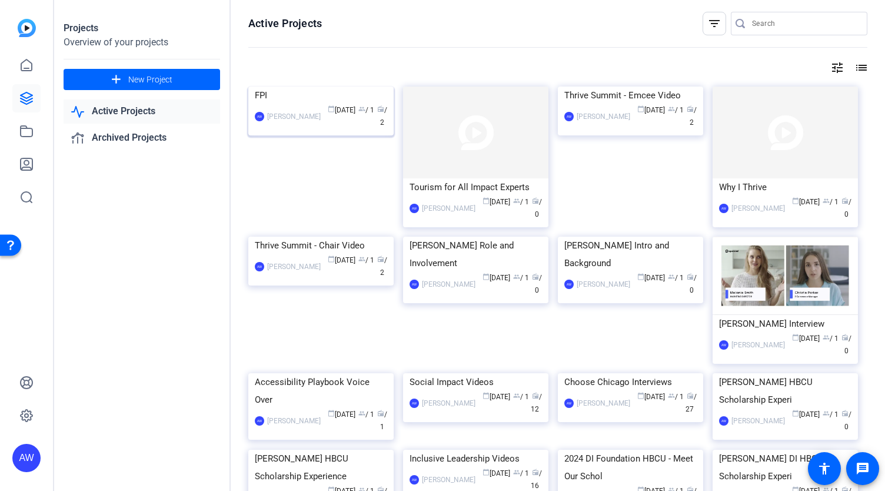
click at [301, 104] on div "FPI" at bounding box center [321, 96] width 132 height 18
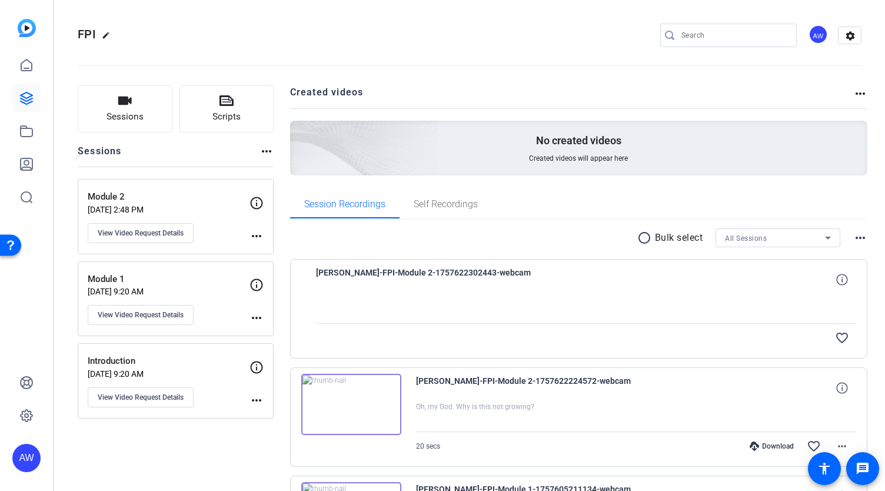
click at [256, 238] on mat-icon "more_horiz" at bounding box center [256, 236] width 14 height 14
click at [257, 199] on div at bounding box center [442, 245] width 885 height 491
click at [227, 113] on span "Scripts" at bounding box center [226, 117] width 28 height 14
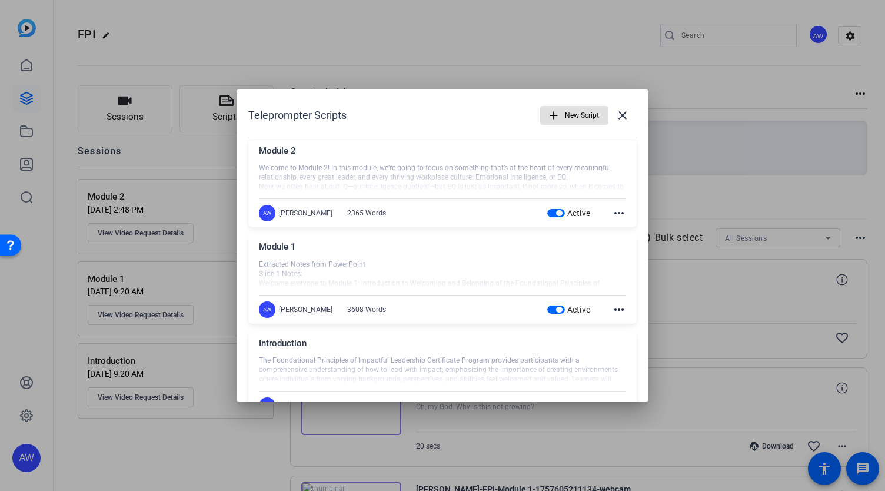
click at [614, 214] on mat-icon "more_horiz" at bounding box center [619, 213] width 14 height 14
click at [615, 228] on button "Edit" at bounding box center [639, 230] width 66 height 15
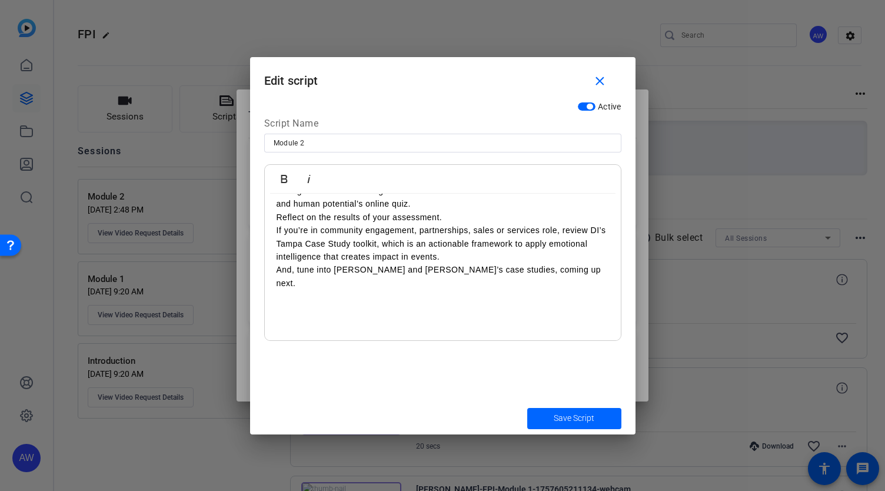
scroll to position [3026, 0]
click at [485, 289] on p "And, tune into [PERSON_NAME] and [PERSON_NAME]’s case studies, coming up next." at bounding box center [443, 275] width 332 height 26
click at [486, 262] on p "If you’re in community engagement, partnerships, sales or services role, review…" at bounding box center [443, 242] width 332 height 39
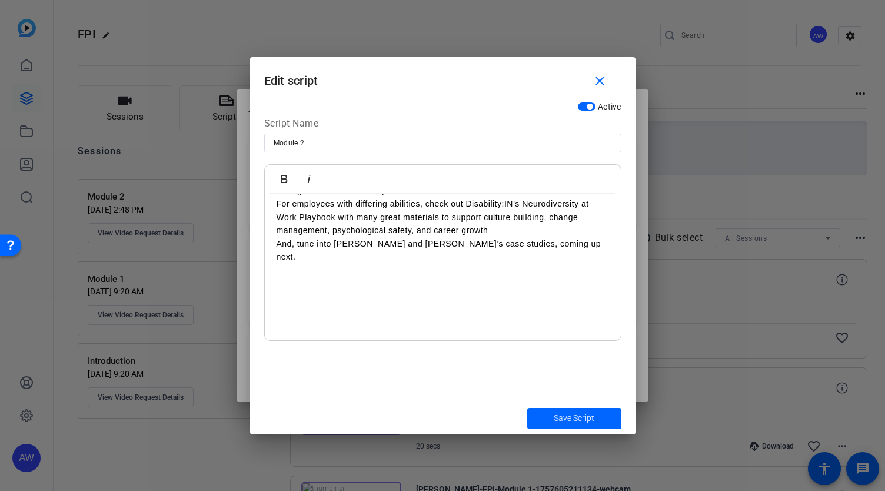
scroll to position [3145, 0]
click at [554, 412] on span "Save Script" at bounding box center [574, 418] width 41 height 12
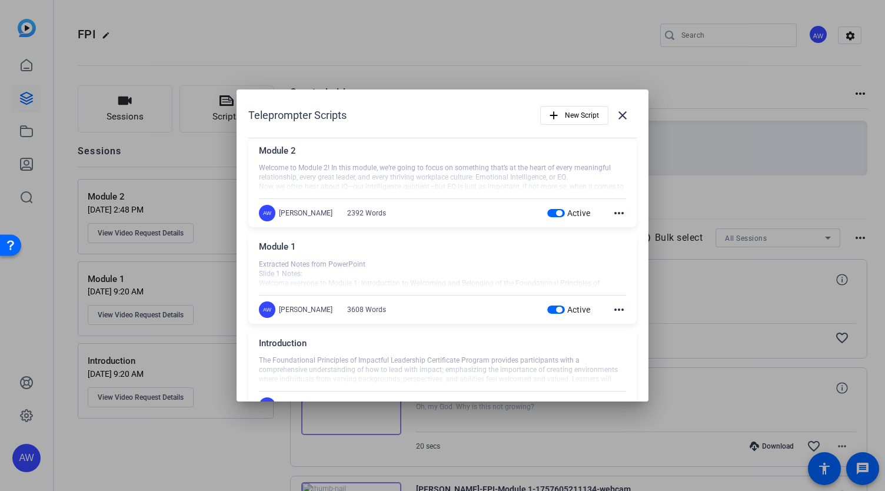
click at [321, 167] on div at bounding box center [442, 177] width 367 height 29
click at [630, 111] on span at bounding box center [622, 115] width 28 height 28
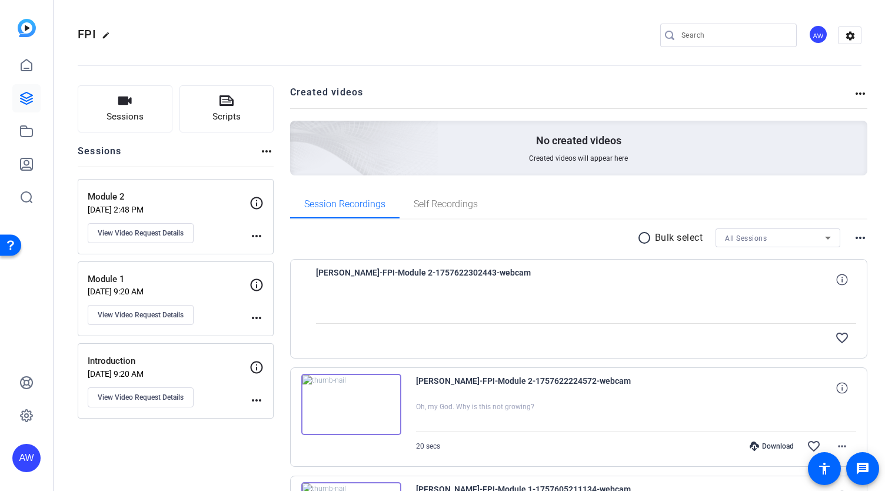
click at [152, 207] on p "[DATE] 2:48 PM" at bounding box center [169, 209] width 162 height 9
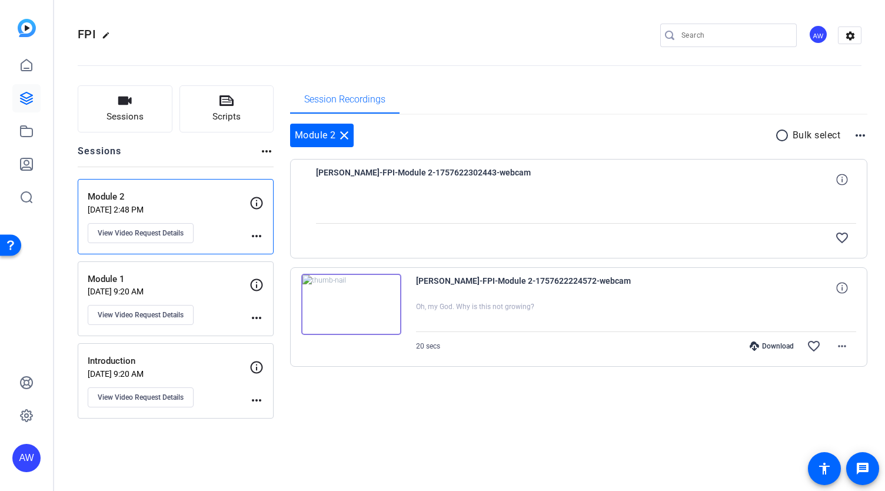
click at [643, 215] on div at bounding box center [586, 208] width 541 height 29
click at [497, 165] on span "[PERSON_NAME]-FPI-Module 2-1757622302443-webcam" at bounding box center [425, 179] width 218 height 28
click at [843, 180] on icon at bounding box center [841, 179] width 11 height 11
click at [846, 181] on mat-icon "close" at bounding box center [842, 179] width 14 height 15
click at [361, 172] on span "[PERSON_NAME]-FPI-Module 2-1757622302443-webcam" at bounding box center [425, 179] width 218 height 28
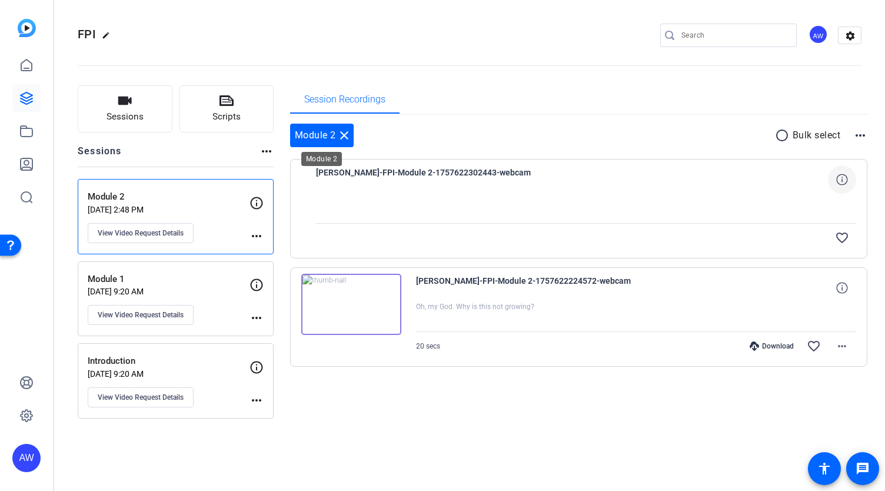
click at [342, 134] on mat-icon "close" at bounding box center [344, 135] width 14 height 14
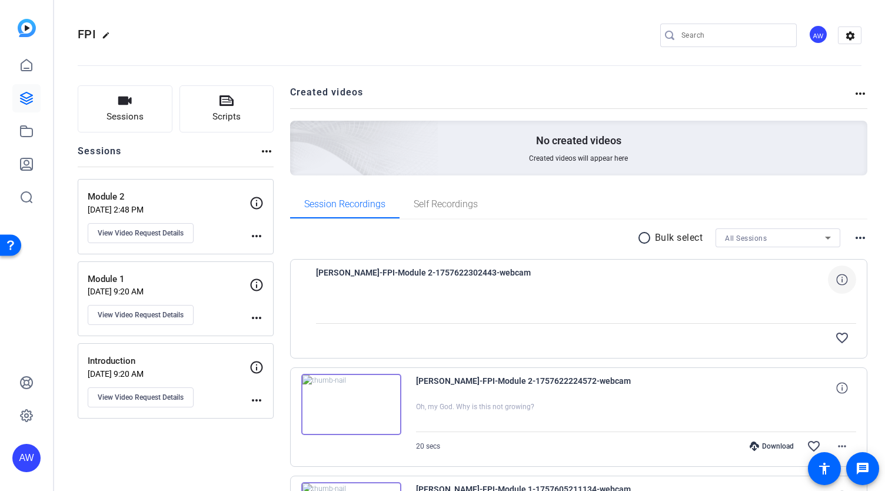
scroll to position [52, 0]
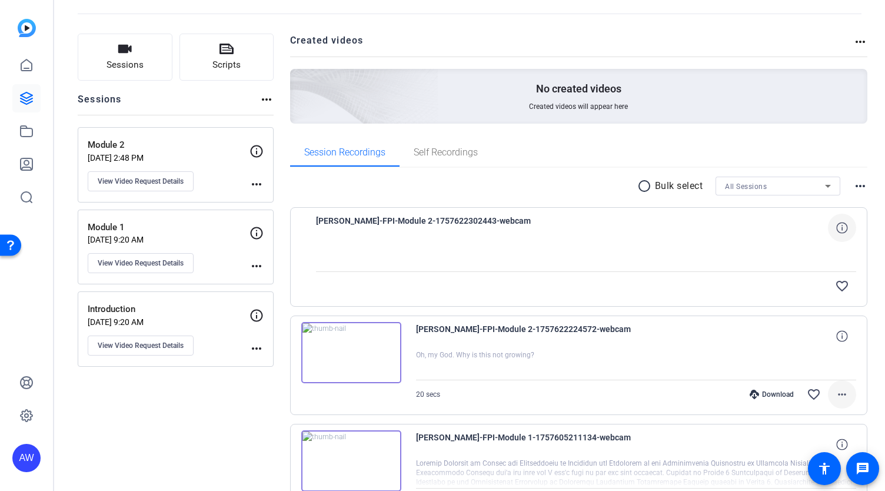
click at [841, 390] on mat-icon "more_horiz" at bounding box center [842, 394] width 14 height 14
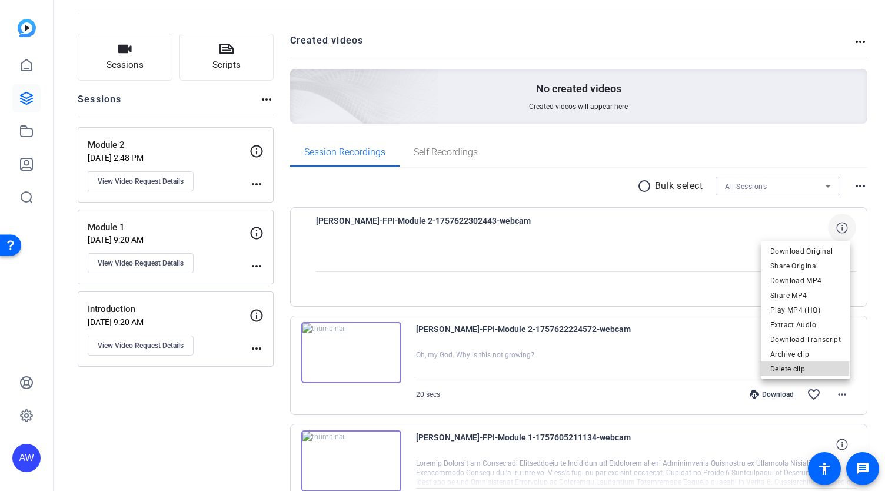
click at [801, 367] on span "Delete clip" at bounding box center [805, 369] width 71 height 14
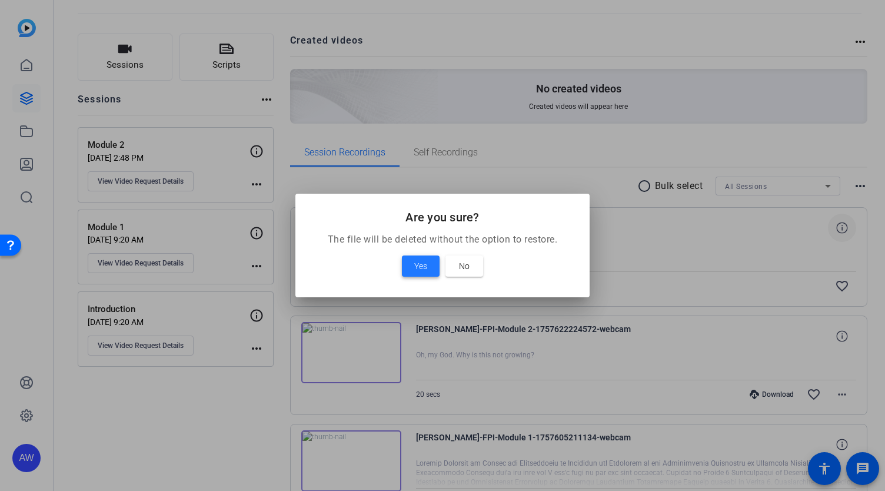
click at [412, 268] on span at bounding box center [421, 266] width 38 height 28
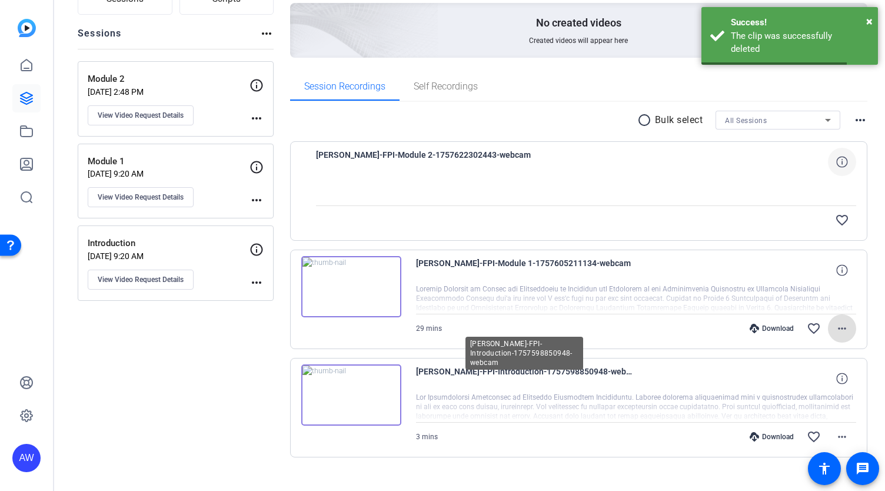
scroll to position [118, 0]
click at [231, 116] on div "Module 2 [DATE] 2:48 PM View Video Request Details" at bounding box center [169, 98] width 162 height 53
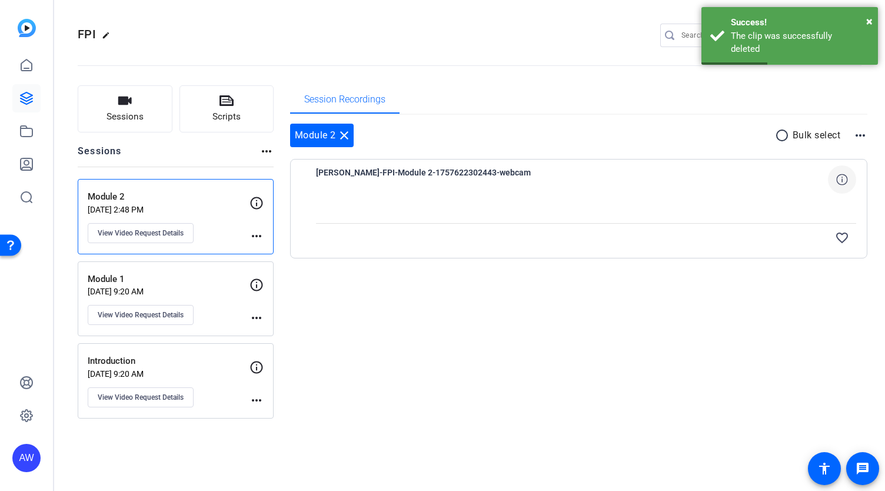
scroll to position [0, 0]
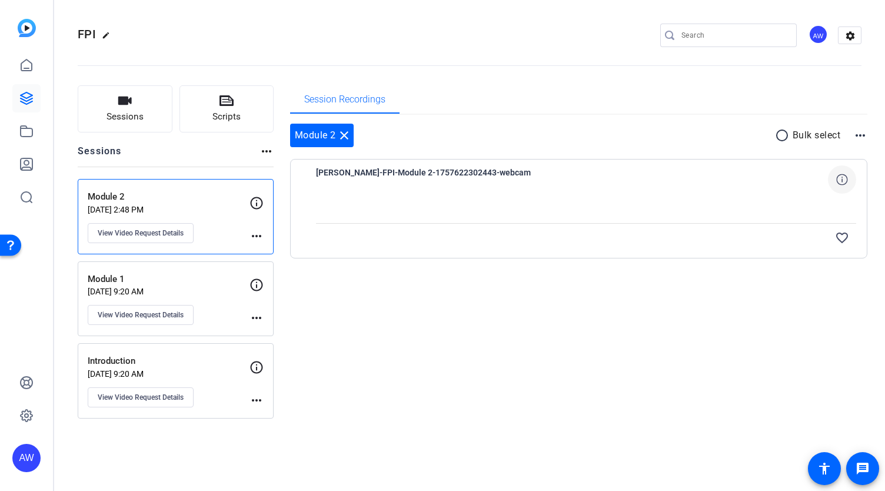
click at [776, 136] on mat-icon "radio_button_unchecked" at bounding box center [784, 135] width 18 height 14
click at [860, 140] on mat-icon "more_horiz" at bounding box center [860, 135] width 14 height 14
click at [818, 133] on div at bounding box center [442, 245] width 885 height 491
click at [793, 134] on icon at bounding box center [793, 134] width 5 height 5
click at [255, 204] on icon at bounding box center [256, 203] width 14 height 14
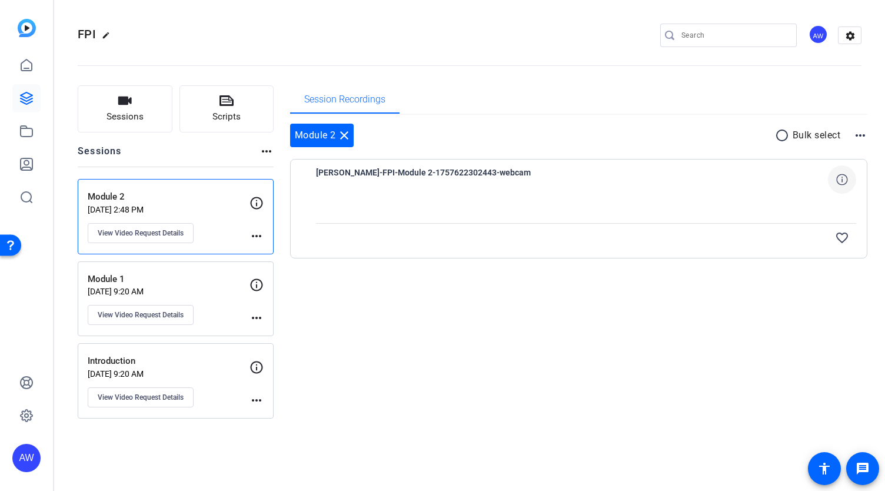
click at [249, 239] on mat-icon "more_horiz" at bounding box center [256, 236] width 14 height 14
click at [224, 237] on div at bounding box center [442, 245] width 885 height 491
click at [129, 112] on span "Sessions" at bounding box center [125, 117] width 37 height 14
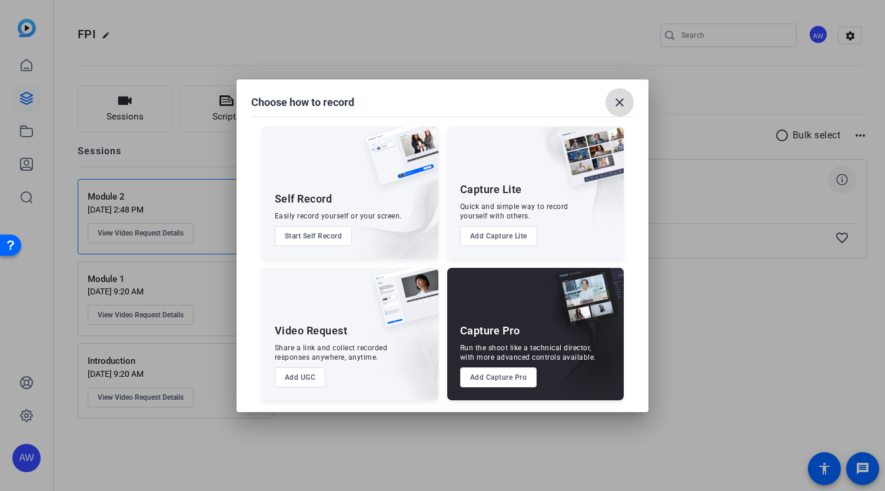
click at [631, 101] on span at bounding box center [620, 102] width 28 height 28
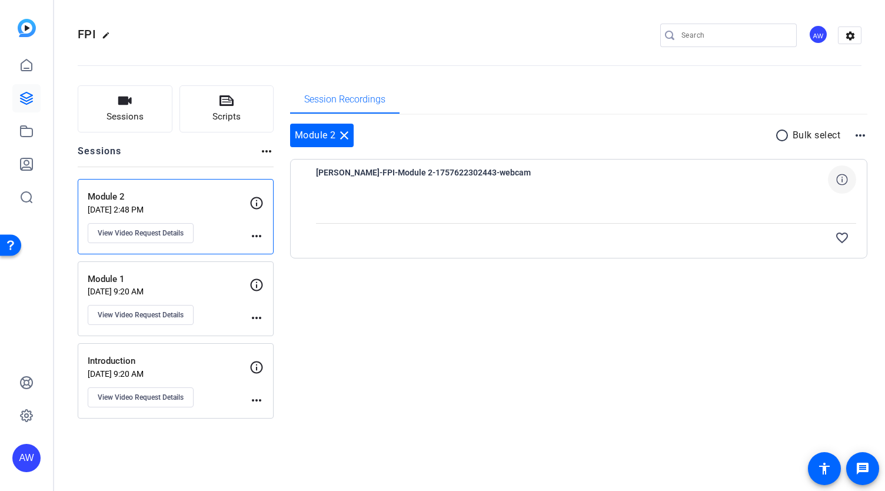
click at [254, 201] on icon at bounding box center [256, 203] width 14 height 14
click at [255, 238] on mat-icon "more_horiz" at bounding box center [256, 236] width 14 height 14
click at [340, 131] on div at bounding box center [442, 245] width 885 height 491
click at [340, 132] on mat-icon "close" at bounding box center [344, 135] width 14 height 14
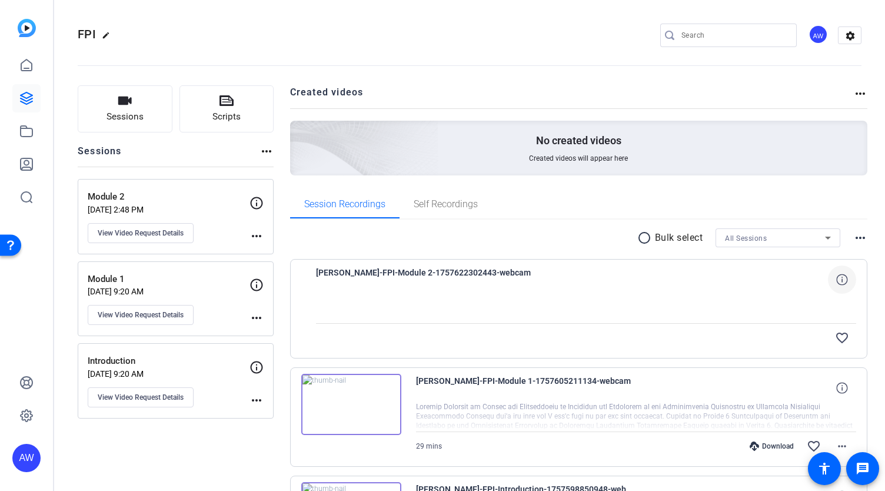
click at [259, 235] on mat-icon "more_horiz" at bounding box center [256, 236] width 14 height 14
click at [194, 235] on div at bounding box center [442, 245] width 885 height 491
click at [180, 229] on span "View Video Request Details" at bounding box center [141, 232] width 86 height 9
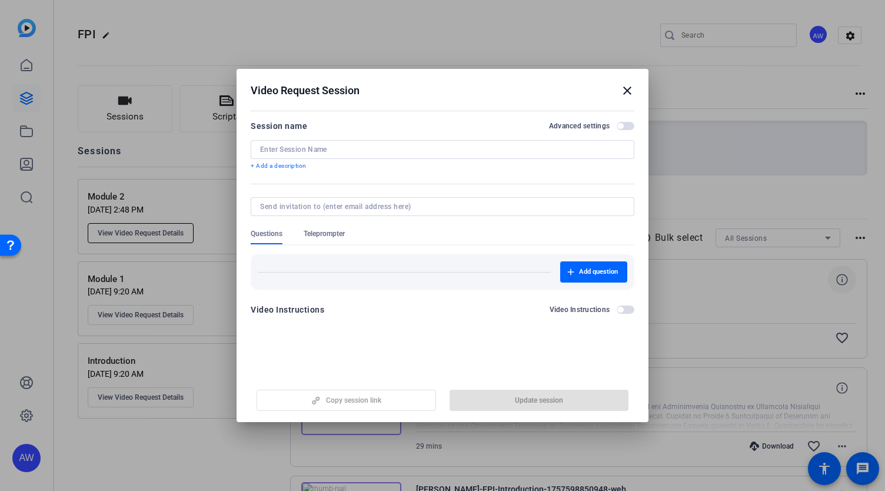
type input "Module 2"
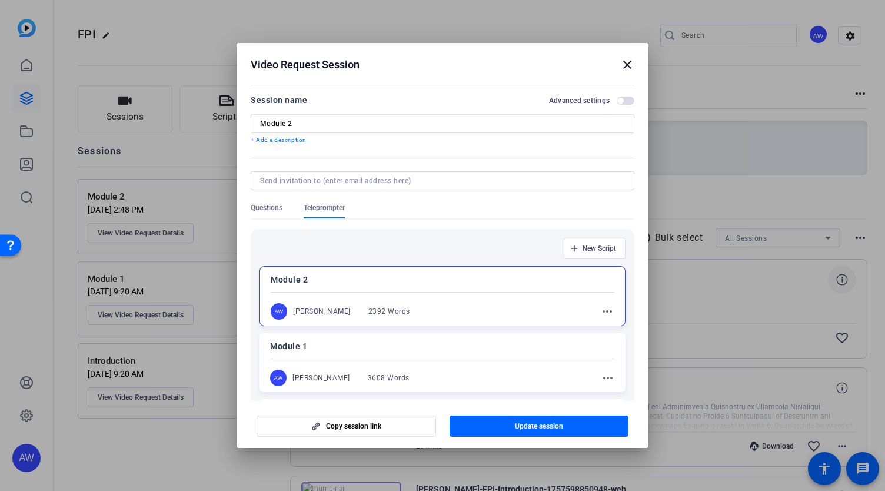
click at [382, 297] on div "Module 2 AW [PERSON_NAME] 2392 Words more_horiz" at bounding box center [443, 296] width 366 height 60
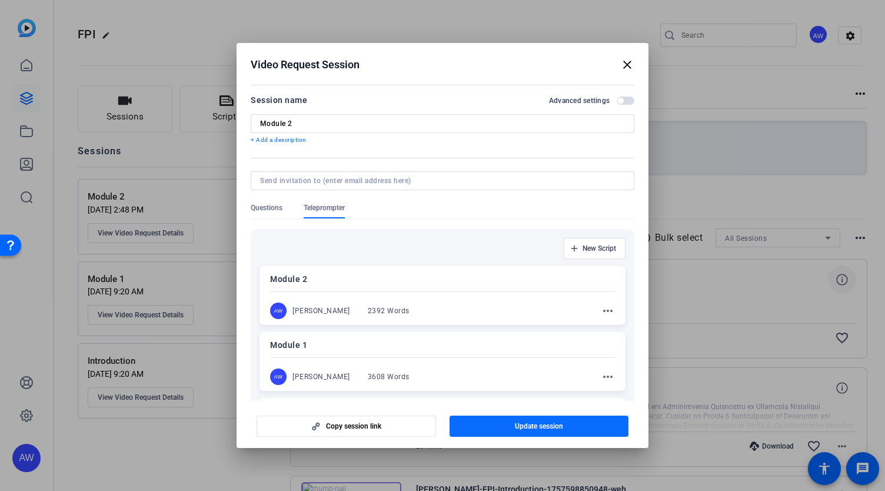
click at [495, 430] on span "button" at bounding box center [539, 426] width 179 height 28
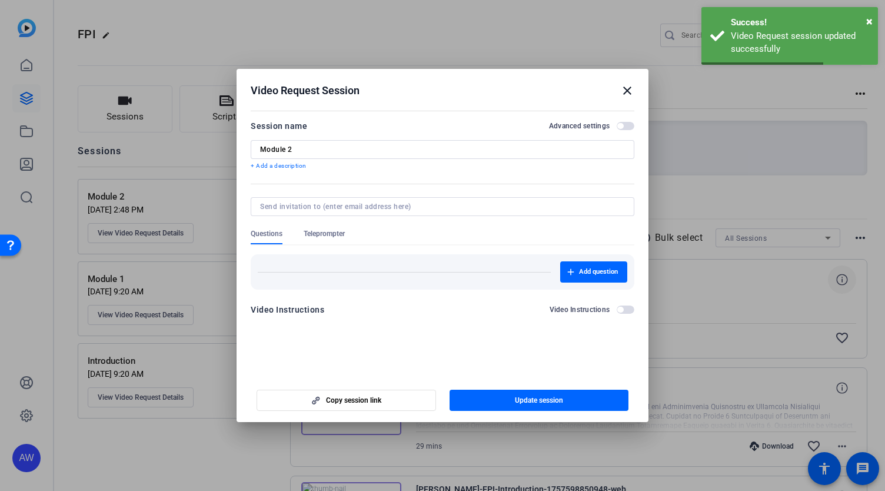
click at [341, 242] on span "Teleprompter" at bounding box center [324, 236] width 41 height 15
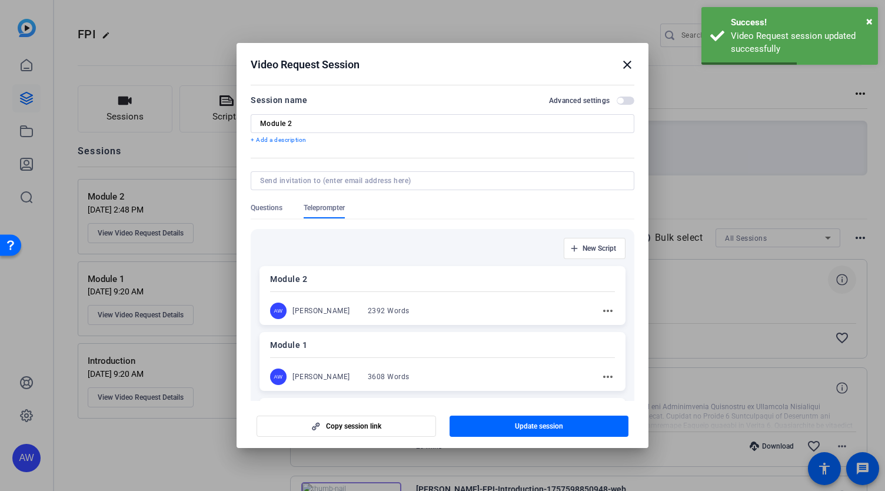
click at [359, 303] on div "AW [PERSON_NAME] 2392 Words" at bounding box center [345, 310] width 151 height 16
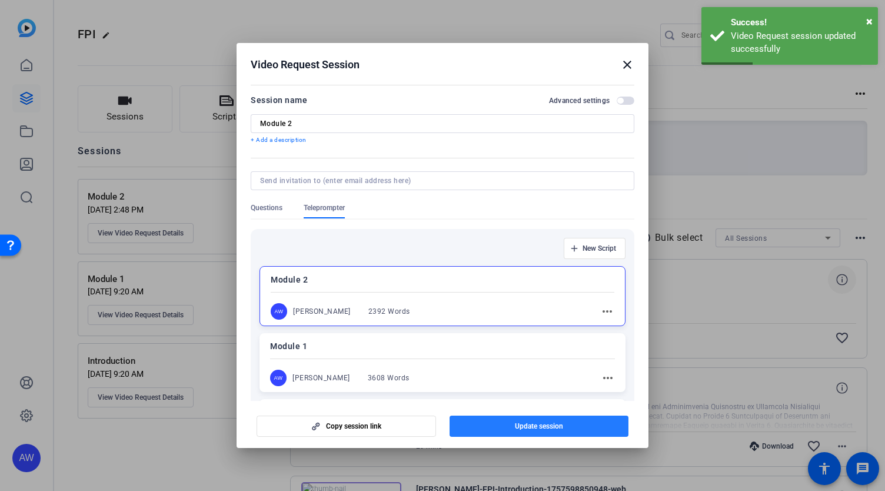
click at [520, 430] on span "button" at bounding box center [539, 426] width 179 height 28
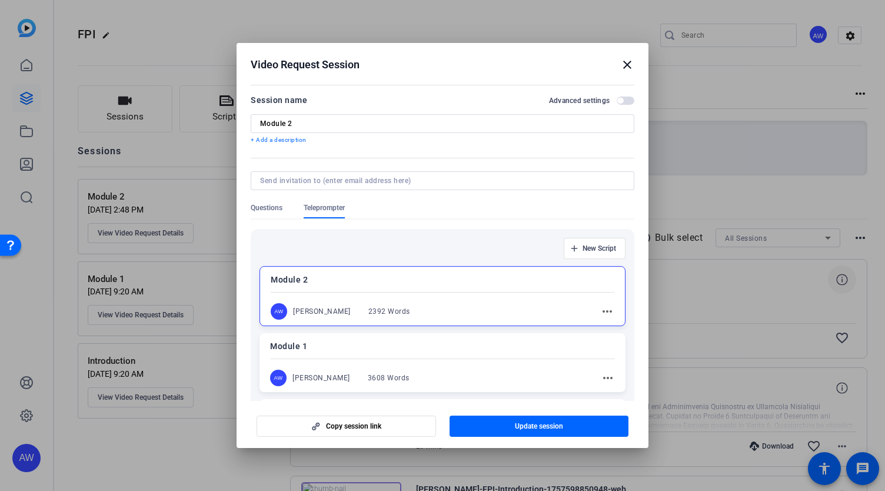
click at [626, 70] on mat-icon "close" at bounding box center [627, 65] width 14 height 14
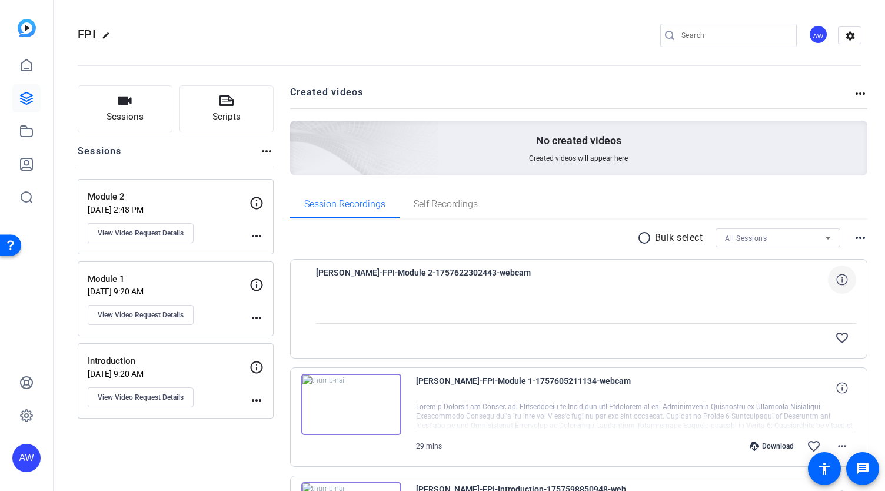
click at [130, 212] on p "[DATE] 2:48 PM" at bounding box center [169, 209] width 162 height 9
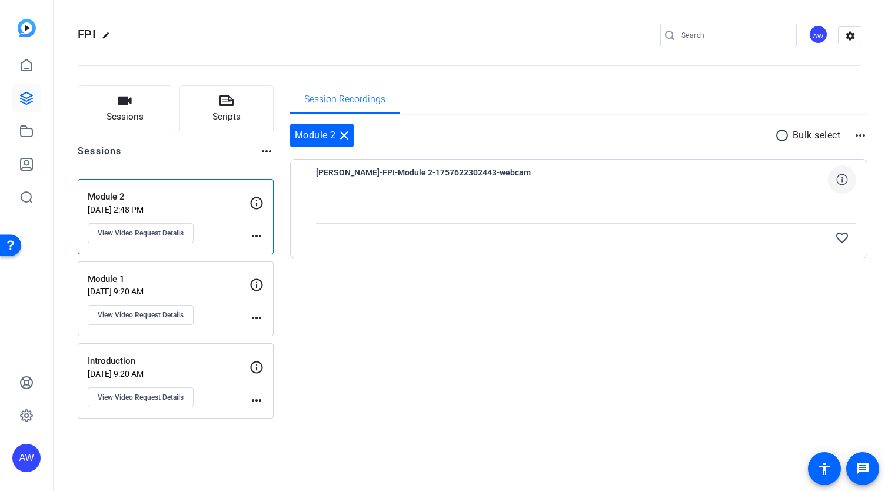
click at [846, 184] on icon at bounding box center [841, 179] width 11 height 11
click at [840, 182] on mat-icon "close" at bounding box center [842, 179] width 14 height 15
click at [253, 241] on mat-icon "more_horiz" at bounding box center [256, 236] width 14 height 14
click at [170, 229] on div at bounding box center [442, 245] width 885 height 491
click at [176, 236] on span "View Video Request Details" at bounding box center [141, 232] width 86 height 9
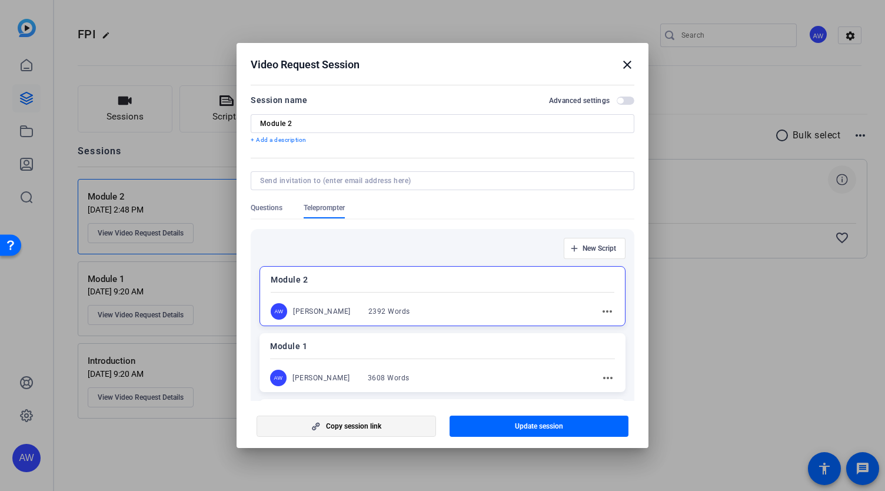
click at [378, 431] on span "button" at bounding box center [346, 426] width 178 height 28
click at [628, 69] on mat-icon "close" at bounding box center [627, 65] width 14 height 14
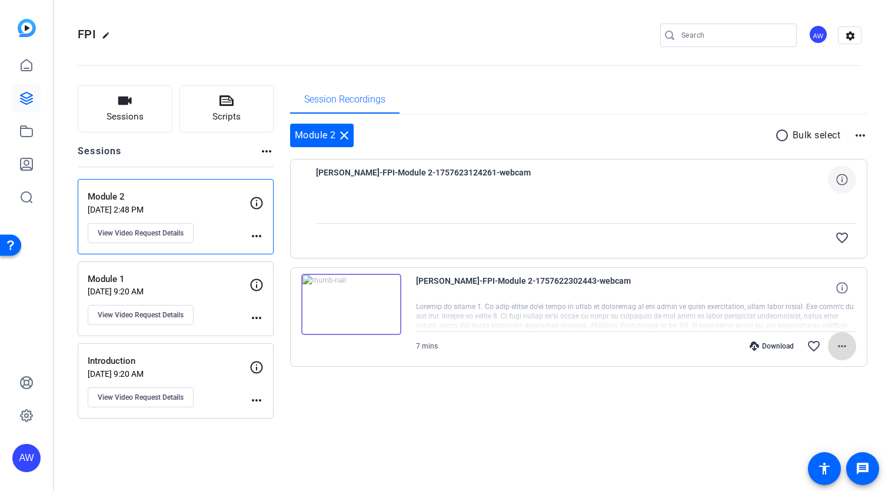
click at [845, 350] on mat-icon "more_horiz" at bounding box center [842, 346] width 14 height 14
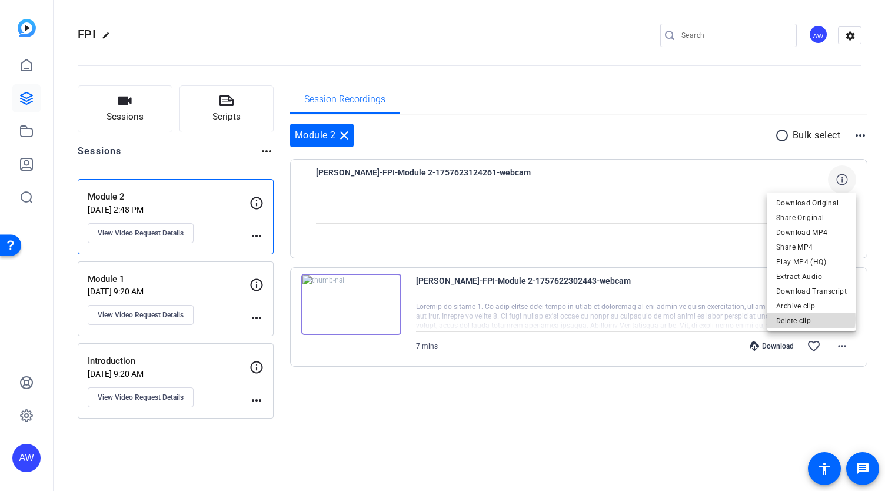
click at [807, 318] on span "Delete clip" at bounding box center [811, 321] width 71 height 14
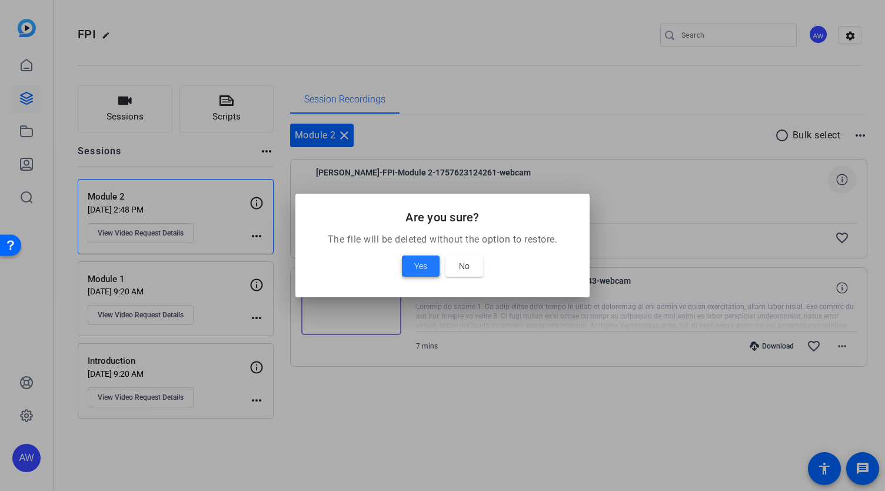
click at [419, 265] on span "Yes" at bounding box center [420, 266] width 13 height 14
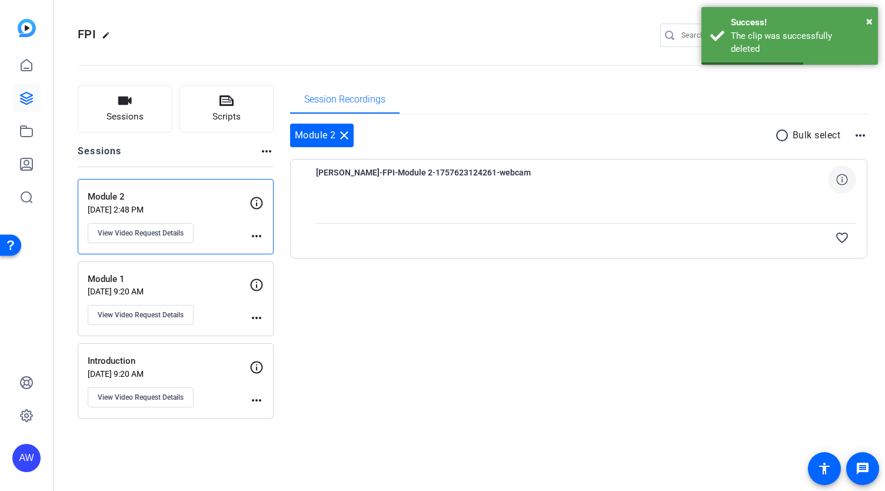
click at [355, 137] on div "Module 2 close radio_button_unchecked Bulk select more_horiz" at bounding box center [579, 136] width 578 height 24
click at [343, 138] on mat-icon "close" at bounding box center [344, 135] width 14 height 14
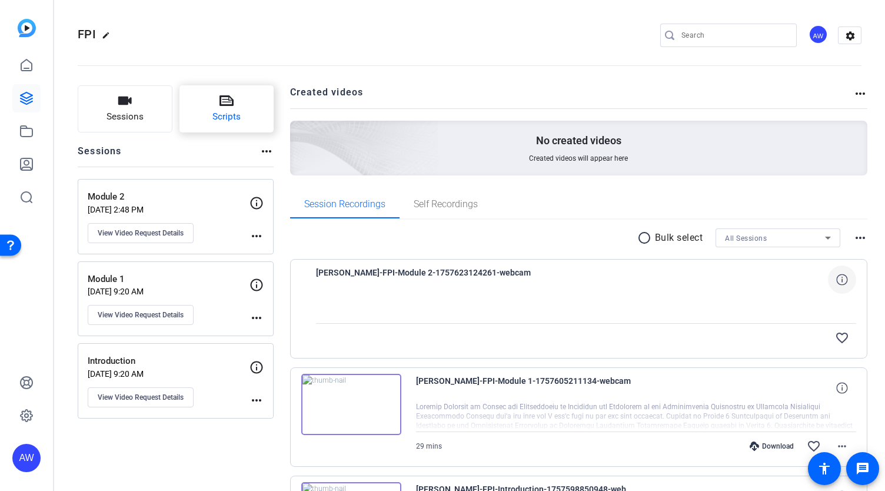
click at [218, 98] on button "Scripts" at bounding box center [226, 108] width 95 height 47
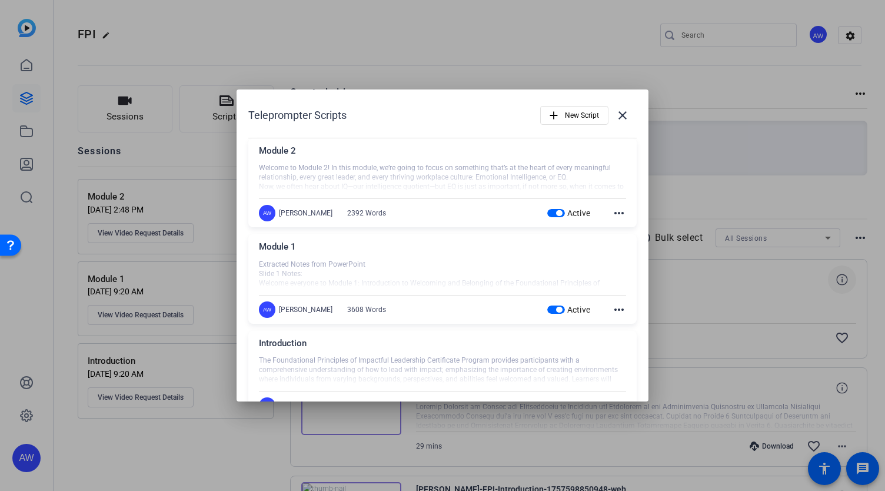
click at [613, 220] on div "AW [PERSON_NAME] 2392 Words Active more_horiz" at bounding box center [442, 213] width 367 height 16
click at [613, 217] on mat-icon "more_horiz" at bounding box center [619, 213] width 14 height 14
click at [618, 227] on span "Edit" at bounding box center [639, 230] width 47 height 14
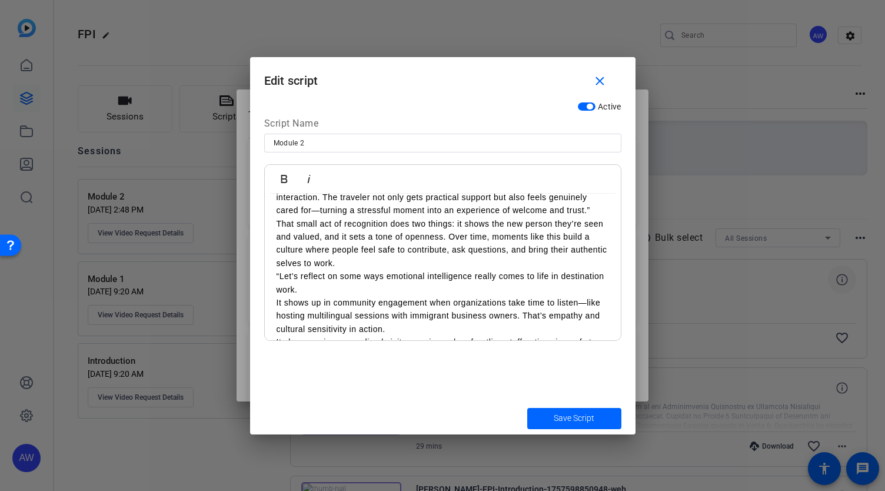
scroll to position [1425, 0]
drag, startPoint x: 428, startPoint y: 310, endPoint x: 418, endPoint y: 304, distance: 11.4
click at [418, 304] on div "Welcome to Module 2! In this module, we’re going to focus on something that’s a…" at bounding box center [443, 387] width 356 height 3238
click at [374, 270] on p "That small act of recognition does two things: it shows the new person they’re …" at bounding box center [443, 243] width 332 height 53
drag, startPoint x: 275, startPoint y: 265, endPoint x: 372, endPoint y: 305, distance: 104.8
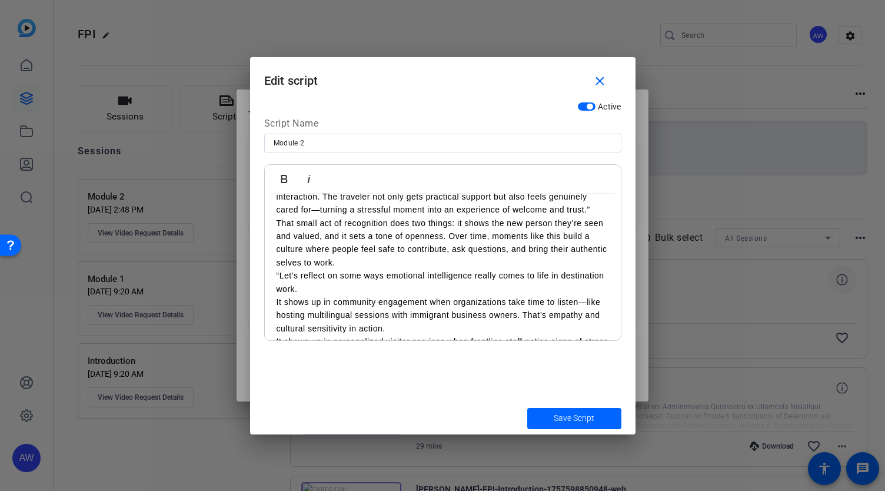
click at [372, 305] on div "Welcome to Module 2! In this module, we’re going to focus on something that’s a…" at bounding box center [443, 387] width 356 height 3238
drag, startPoint x: 372, startPoint y: 305, endPoint x: 374, endPoint y: 316, distance: 11.3
click at [374, 295] on p "“Let’s reflect on some ways emotional intelligence really comes to life in dest…" at bounding box center [443, 282] width 332 height 26
drag, startPoint x: 374, startPoint y: 305, endPoint x: 277, endPoint y: 263, distance: 105.7
click at [277, 263] on p "That small act of recognition does two things: it shows the new person they’re …" at bounding box center [443, 243] width 332 height 53
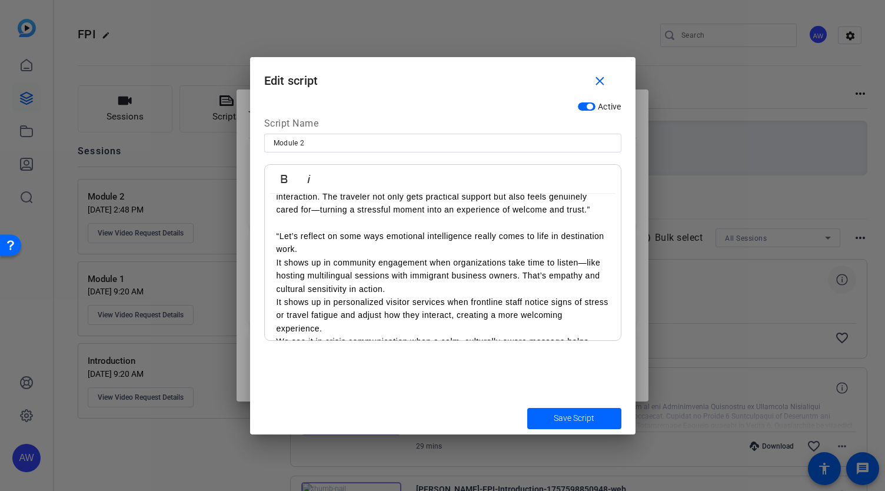
click at [561, 216] on p "By combining empathy with problem-solving, the staff member transforms the inte…" at bounding box center [443, 196] width 332 height 39
click at [564, 229] on p at bounding box center [443, 223] width 332 height 13
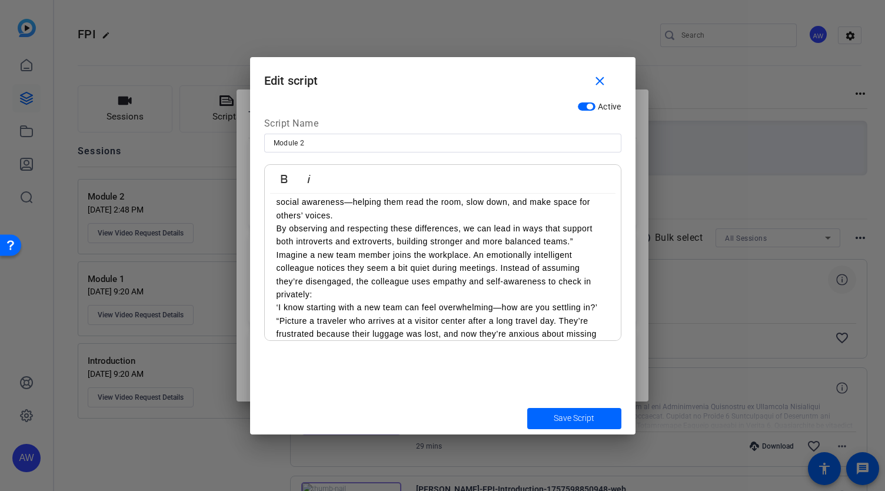
scroll to position [1197, 0]
click at [509, 312] on p "‘I know starting with a new team can feel overwhelming—how are you settling in?’" at bounding box center [443, 306] width 332 height 13
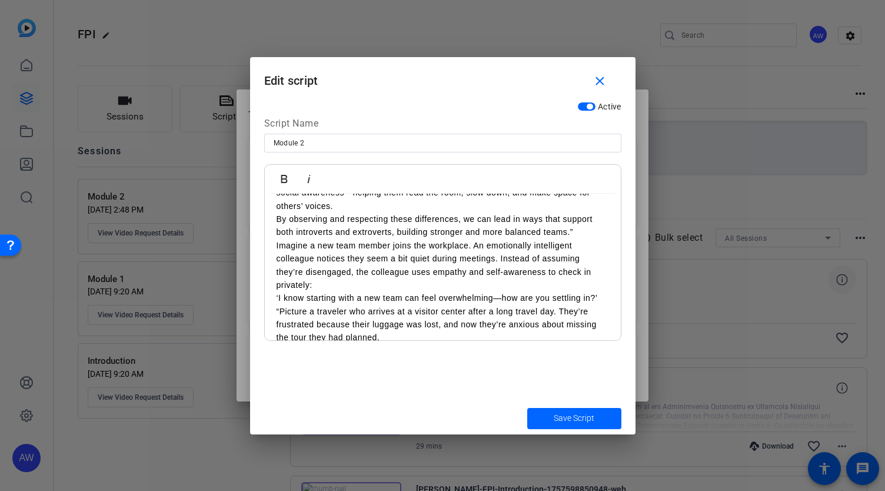
scroll to position [1206, 0]
click at [502, 291] on p "Imagine a new team member joins the workplace. An emotionally intelligent colle…" at bounding box center [443, 264] width 332 height 53
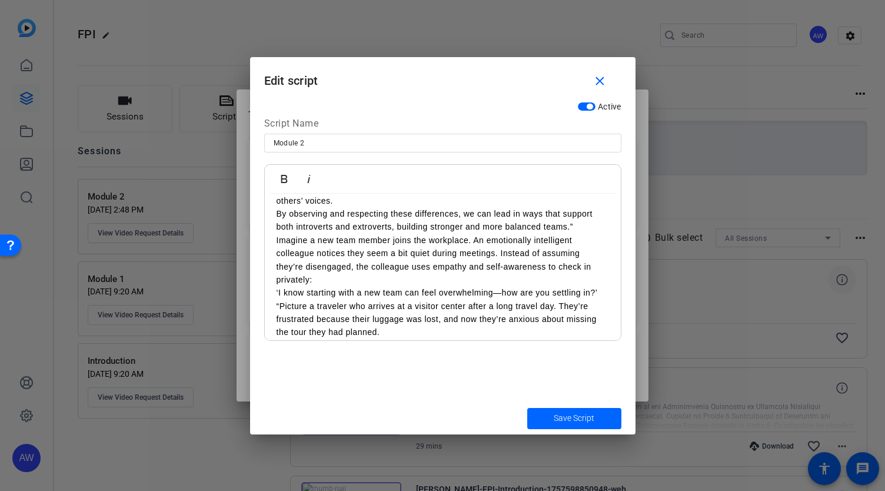
scroll to position [1209, 0]
click at [477, 208] on p "Emotional intelligence helps both groups thrive. For introverts, EI supports se…" at bounding box center [443, 175] width 332 height 66
click at [581, 235] on p "By observing and respecting these differences, we can lead in ways that support…" at bounding box center [443, 221] width 332 height 26
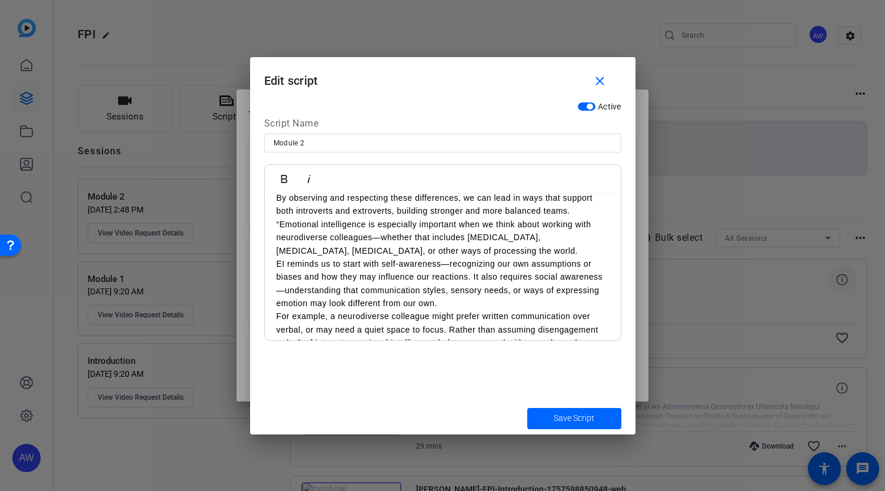
scroll to position [1228, 0]
click at [280, 254] on p "“Emotional intelligence is especially important when we think about working wit…" at bounding box center [443, 235] width 332 height 39
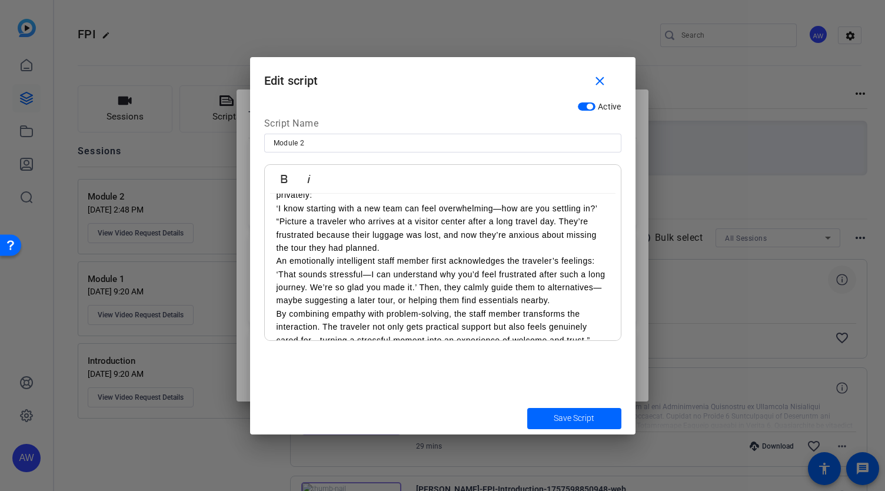
scroll to position [1479, 0]
click at [574, 423] on span "Save Script" at bounding box center [574, 418] width 41 height 12
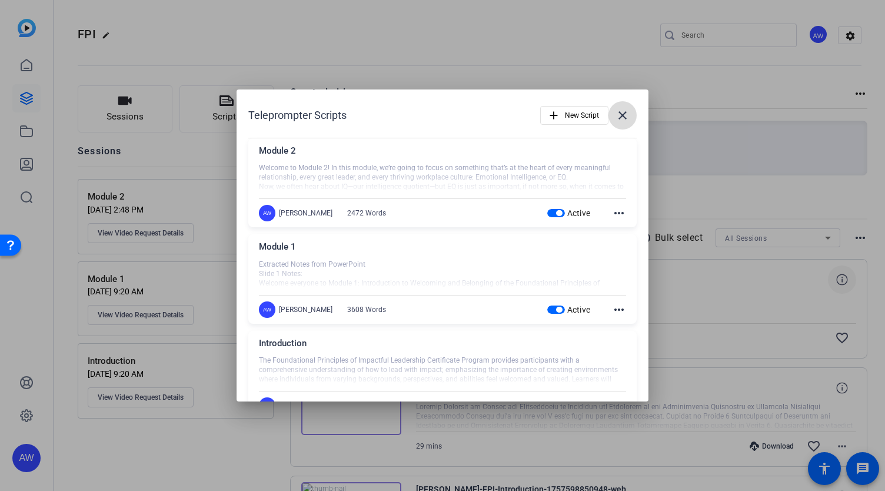
click at [628, 116] on span at bounding box center [622, 115] width 28 height 28
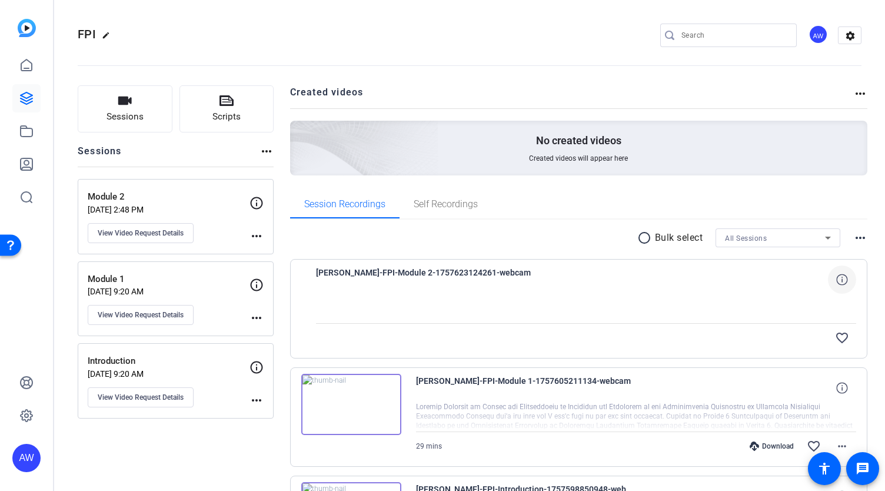
click at [257, 239] on mat-icon "more_horiz" at bounding box center [256, 236] width 14 height 14
click at [257, 205] on div at bounding box center [442, 245] width 885 height 491
click at [252, 199] on icon at bounding box center [256, 203] width 14 height 14
click at [163, 212] on p "[DATE] 2:48 PM" at bounding box center [169, 209] width 162 height 9
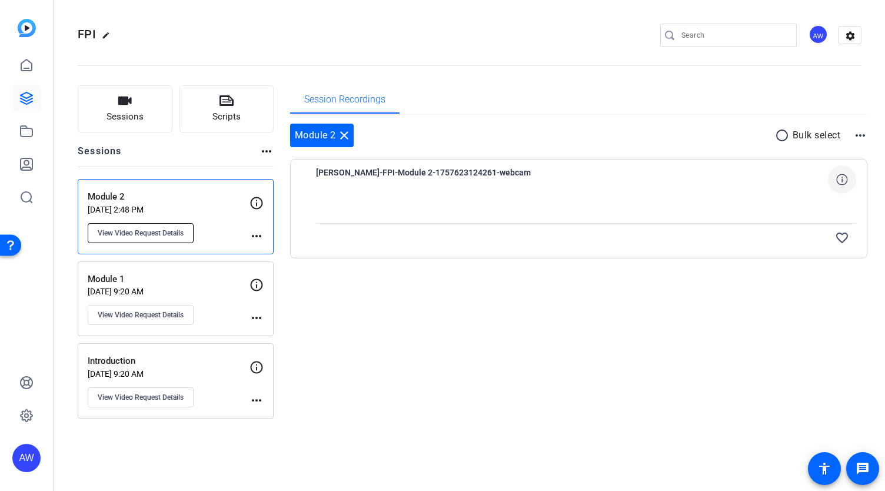
click at [145, 228] on span "View Video Request Details" at bounding box center [141, 232] width 86 height 9
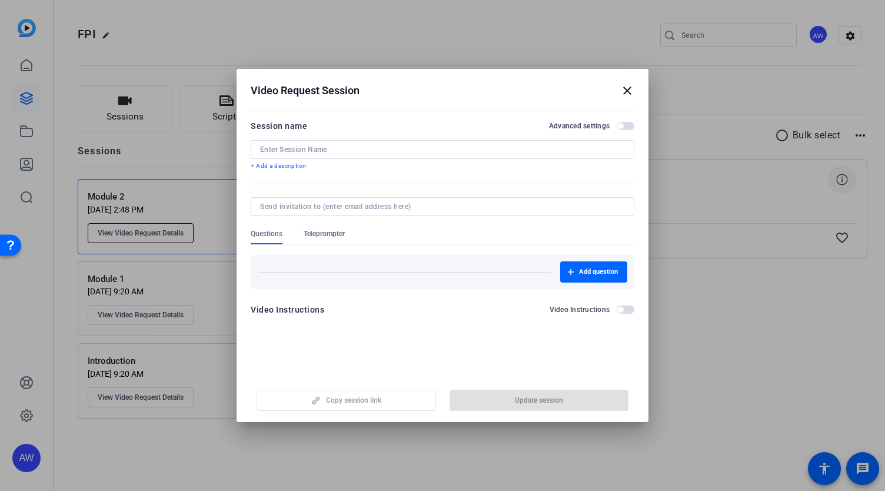
type input "Module 2"
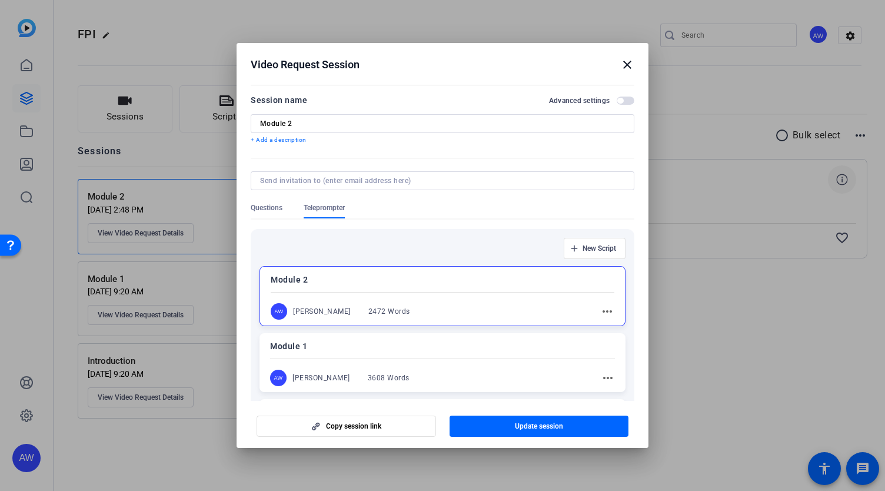
click at [423, 366] on div "Module 1 AW [PERSON_NAME] 3608 Words more_horiz" at bounding box center [443, 362] width 366 height 59
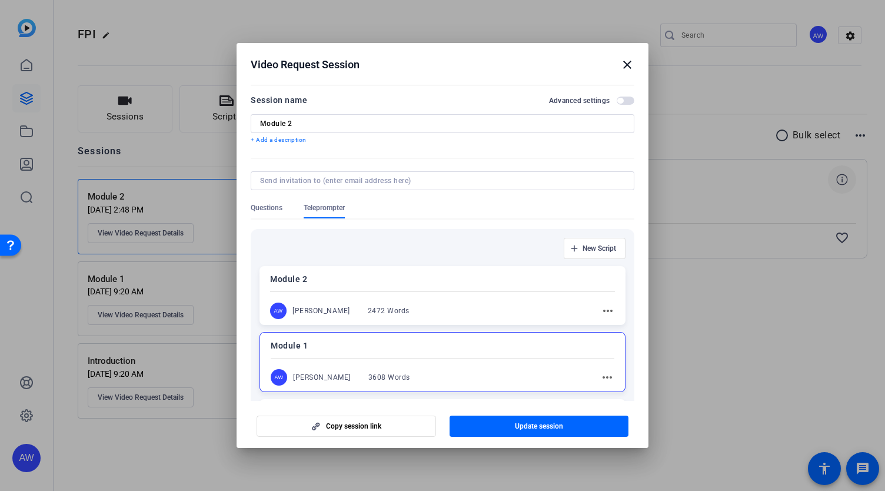
click at [406, 302] on div "AW [PERSON_NAME] 2472 Words more_horiz" at bounding box center [442, 310] width 345 height 16
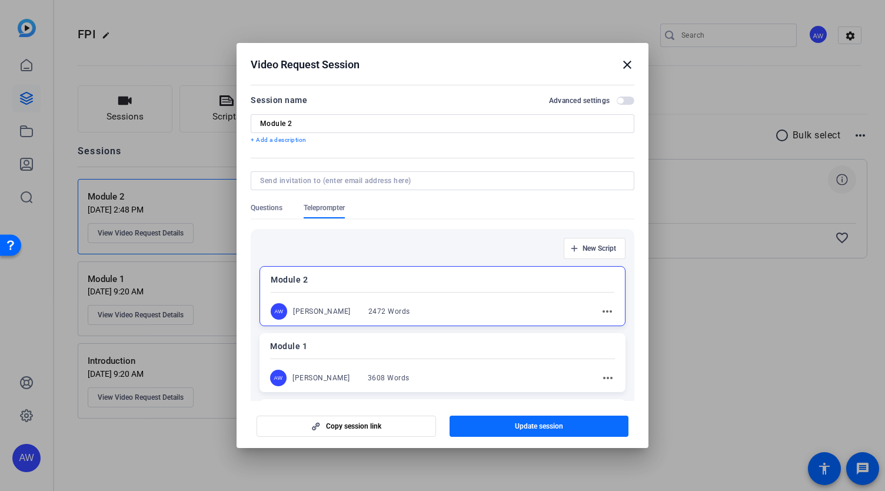
click at [497, 422] on span "button" at bounding box center [539, 426] width 179 height 28
click at [633, 61] on mat-icon "close" at bounding box center [627, 65] width 14 height 14
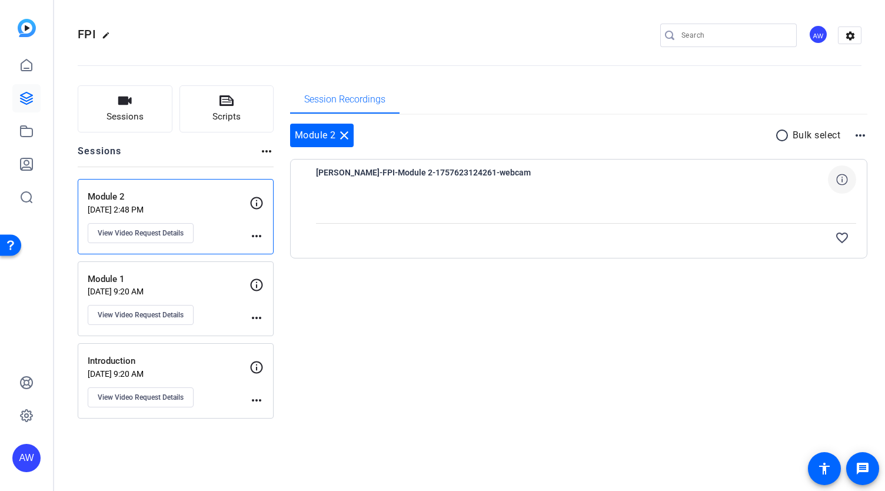
click at [196, 237] on div "Module 2 [DATE] 2:48 PM View Video Request Details" at bounding box center [169, 216] width 162 height 53
click at [177, 237] on span "View Video Request Details" at bounding box center [141, 232] width 86 height 9
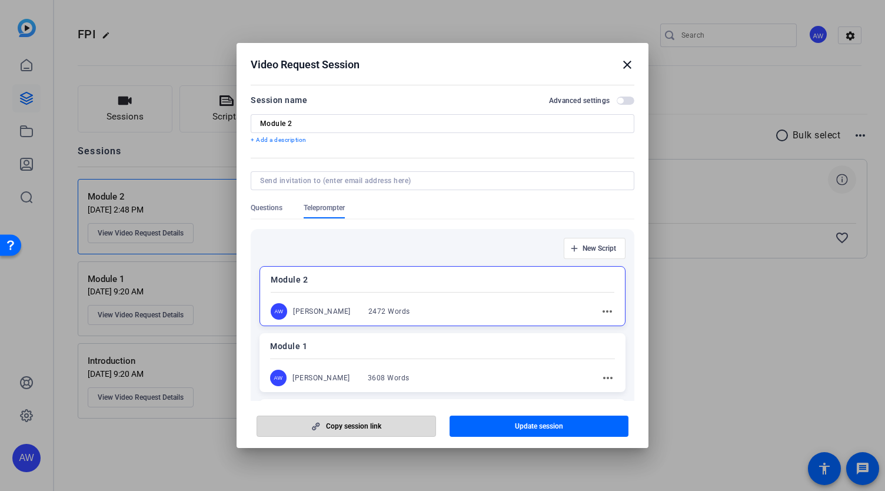
click at [395, 420] on span "button" at bounding box center [346, 426] width 178 height 28
click at [631, 68] on mat-icon "close" at bounding box center [627, 65] width 14 height 14
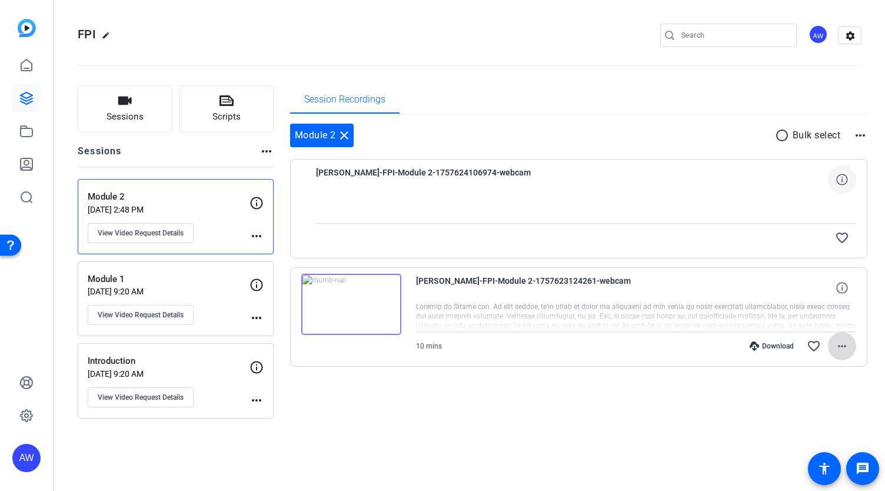
click at [844, 348] on mat-icon "more_horiz" at bounding box center [842, 346] width 14 height 14
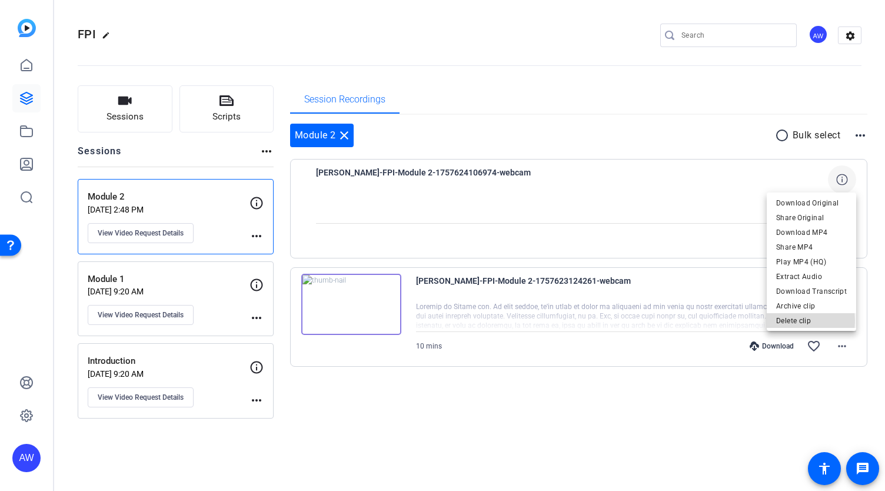
click at [779, 321] on span "Delete clip" at bounding box center [811, 321] width 71 height 14
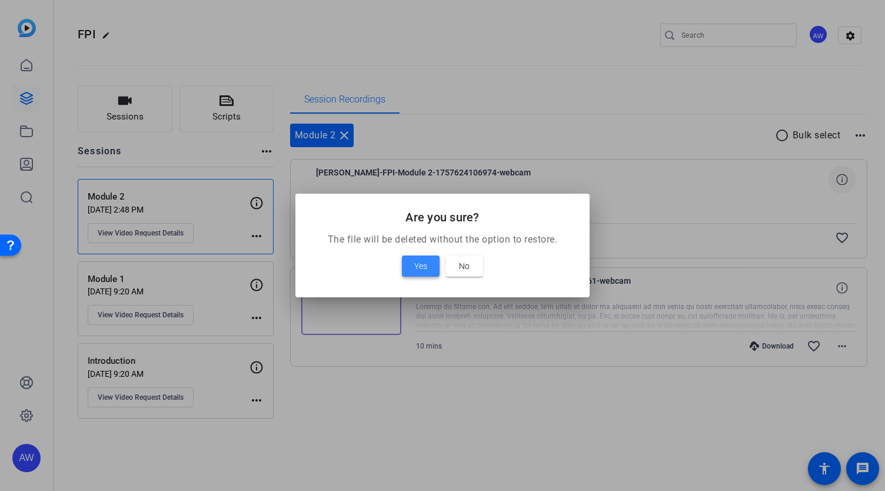
click at [430, 266] on span at bounding box center [421, 266] width 38 height 28
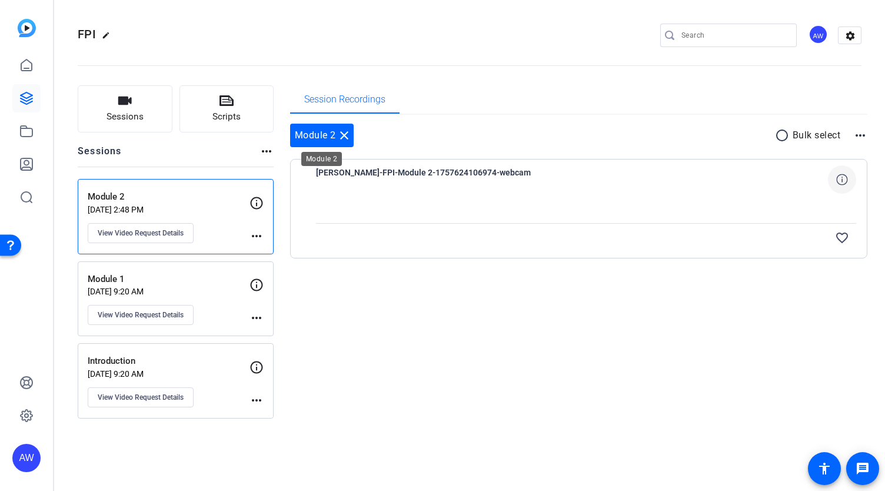
click at [348, 138] on mat-icon "close" at bounding box center [344, 135] width 14 height 14
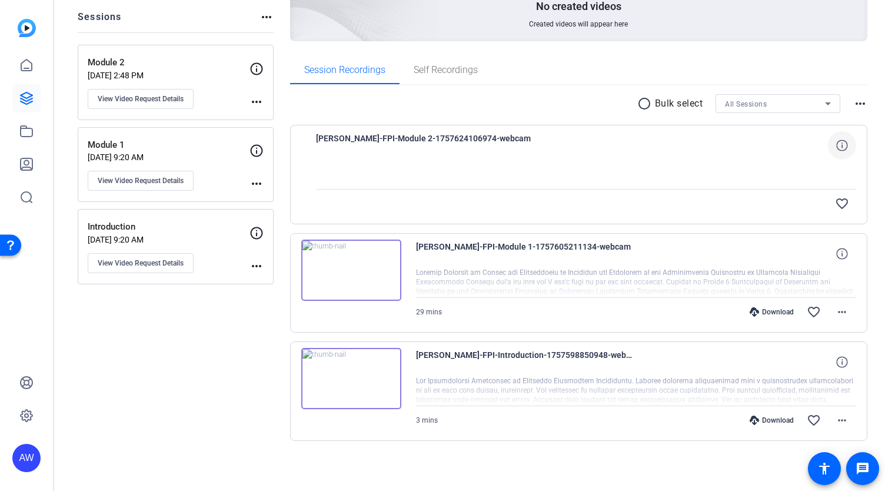
scroll to position [134, 0]
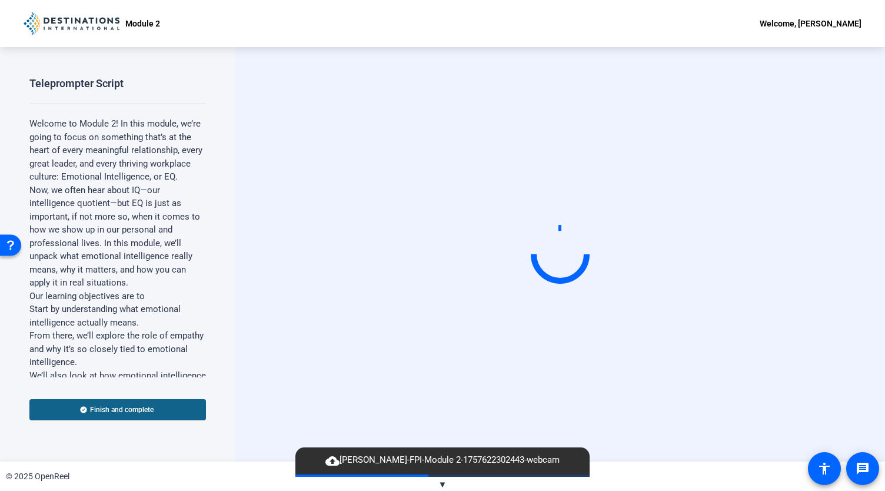
click at [340, 464] on mat-icon "cloud_upload" at bounding box center [332, 461] width 14 height 14
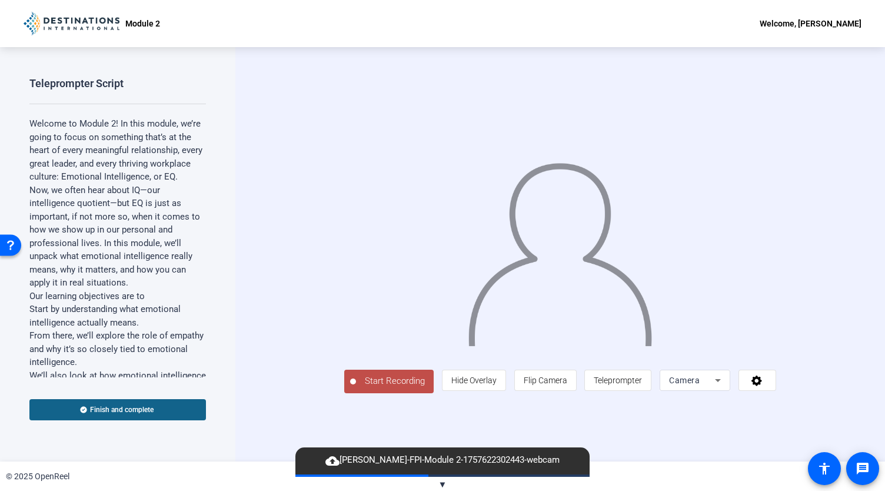
click at [340, 463] on mat-icon "cloud_upload" at bounding box center [332, 461] width 14 height 14
click at [334, 462] on span "cloud_upload Ava Wells-FPI-Module 2-1757622302443-webcam" at bounding box center [443, 460] width 246 height 14
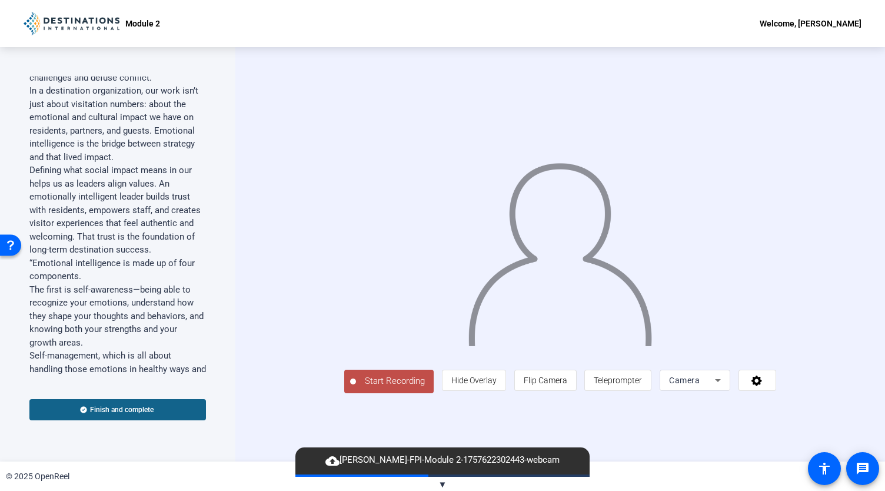
scroll to position [856, 0]
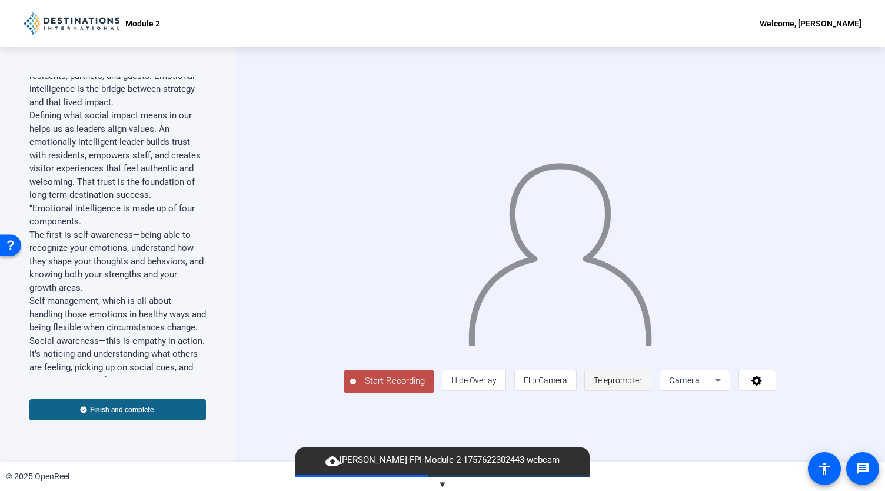
click at [642, 385] on span "Teleprompter" at bounding box center [618, 379] width 48 height 9
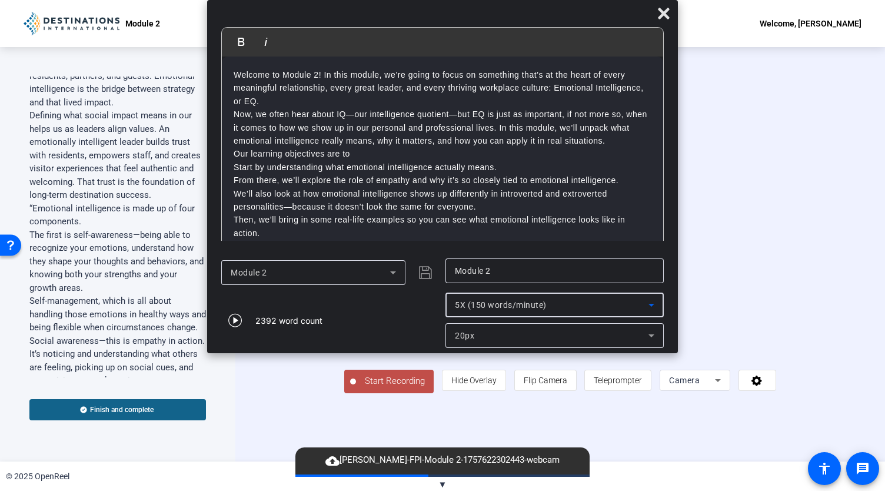
click at [505, 308] on span "5X (150 words/minute)" at bounding box center [501, 304] width 92 height 9
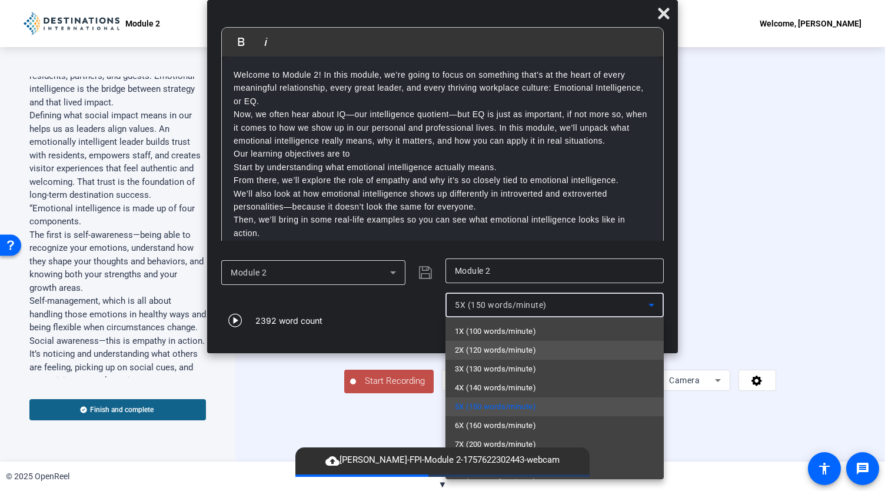
click at [506, 342] on mat-option "2X (120 words/minute)" at bounding box center [554, 350] width 218 height 19
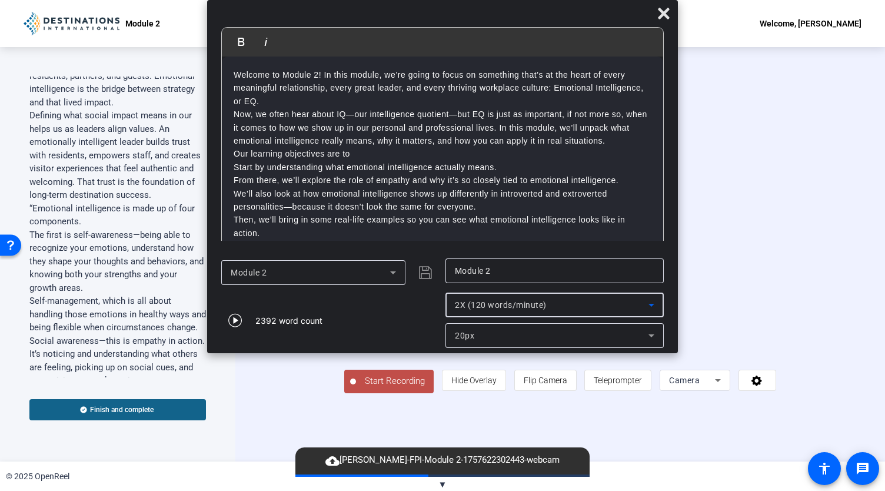
click at [356, 388] on span "Start Recording" at bounding box center [395, 381] width 78 height 14
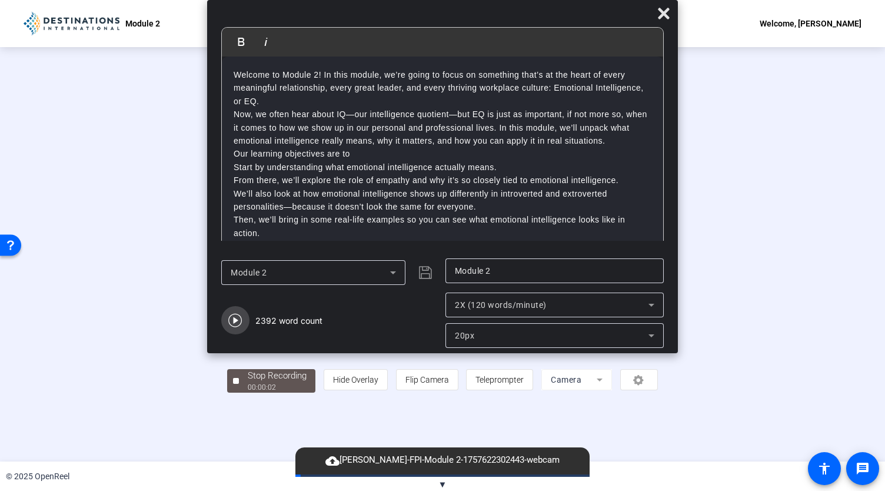
click at [233, 320] on icon "button" at bounding box center [235, 321] width 14 height 14
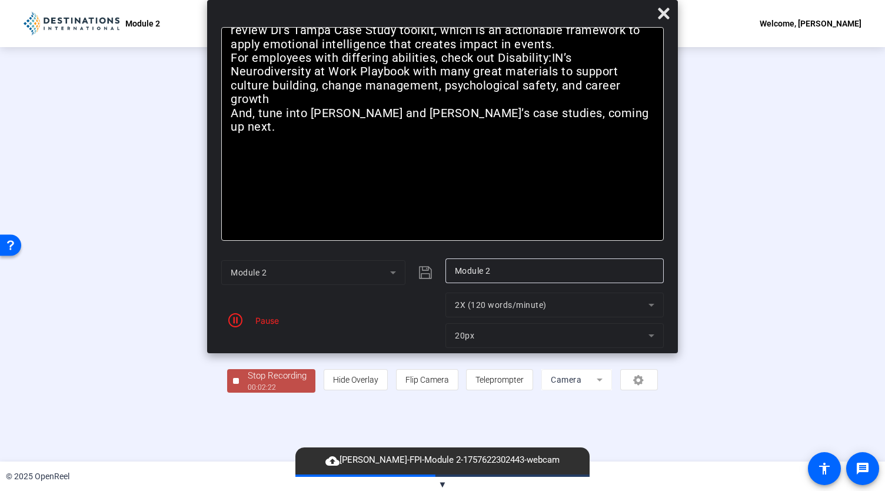
click at [233, 320] on icon "button" at bounding box center [235, 320] width 14 height 14
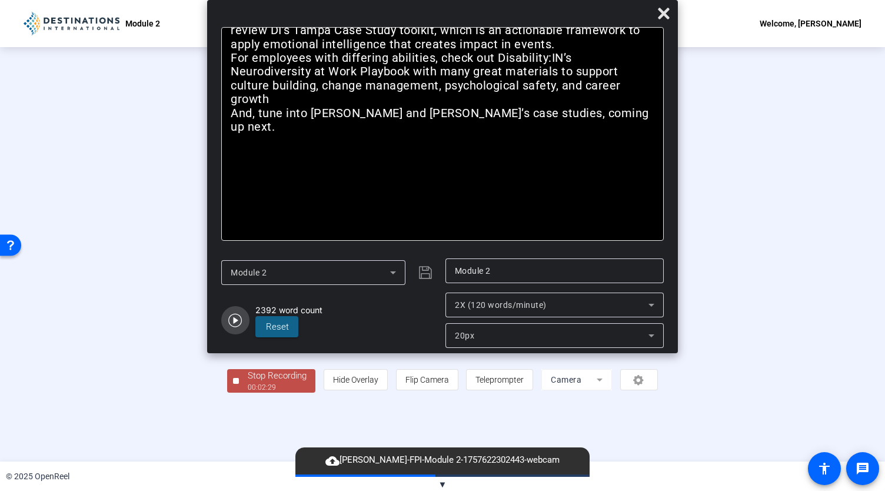
click at [235, 322] on icon "button" at bounding box center [235, 321] width 14 height 14
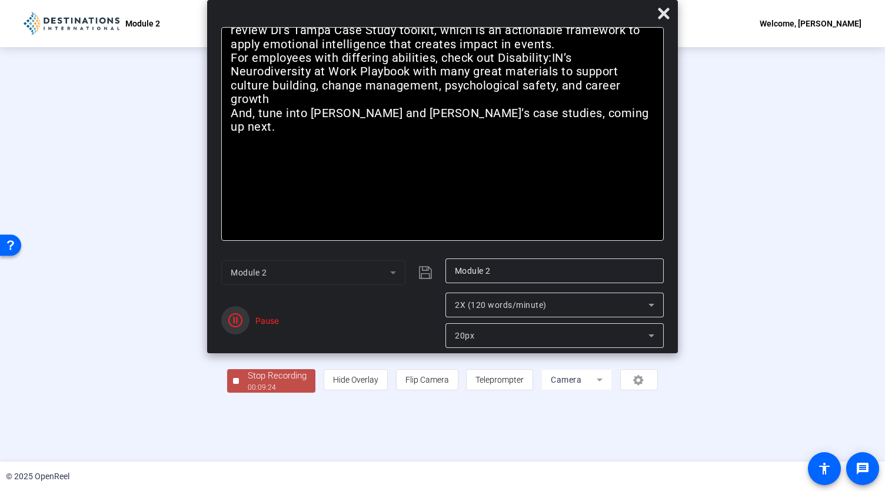
click at [235, 322] on icon "button" at bounding box center [235, 320] width 14 height 14
click at [248, 392] on div "00:09:54" at bounding box center [277, 387] width 59 height 11
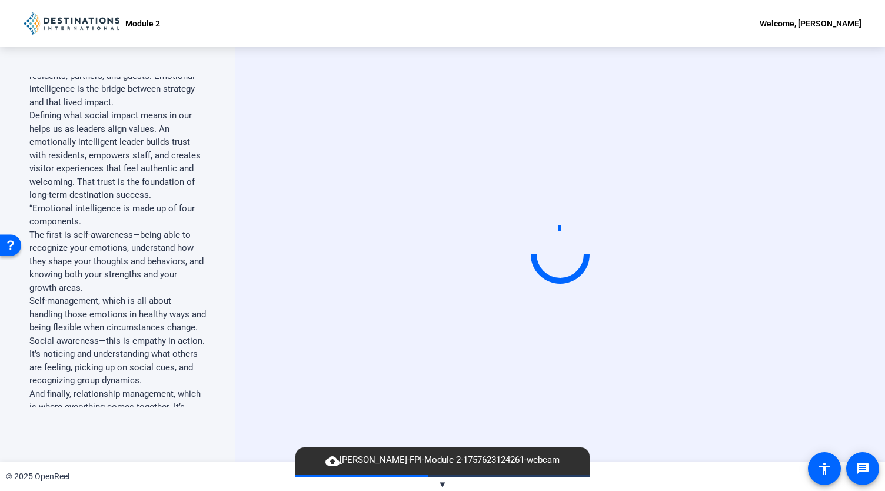
click at [340, 460] on mat-icon "cloud_upload" at bounding box center [332, 461] width 14 height 14
click at [445, 483] on span "▼" at bounding box center [442, 484] width 9 height 11
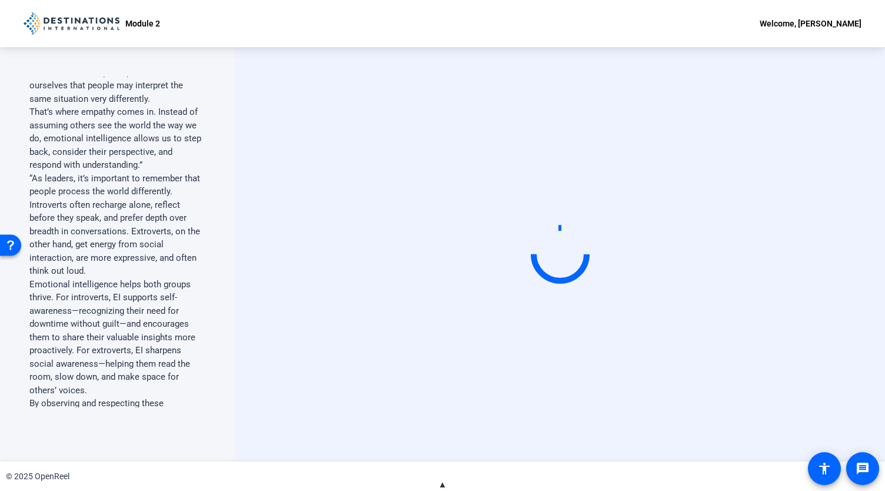
scroll to position [1919, 0]
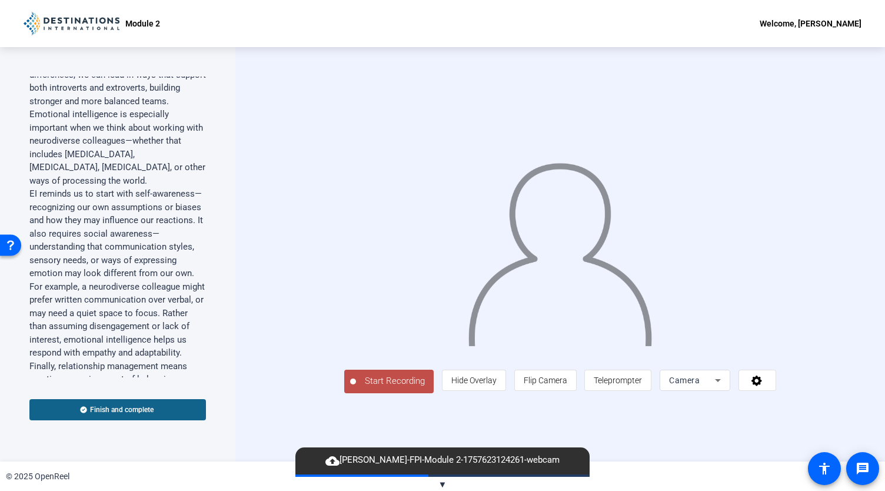
scroll to position [2261, 0]
drag, startPoint x: 130, startPoint y: 323, endPoint x: 347, endPoint y: 423, distance: 238.8
click at [347, 393] on button "Start Recording" at bounding box center [388, 382] width 89 height 24
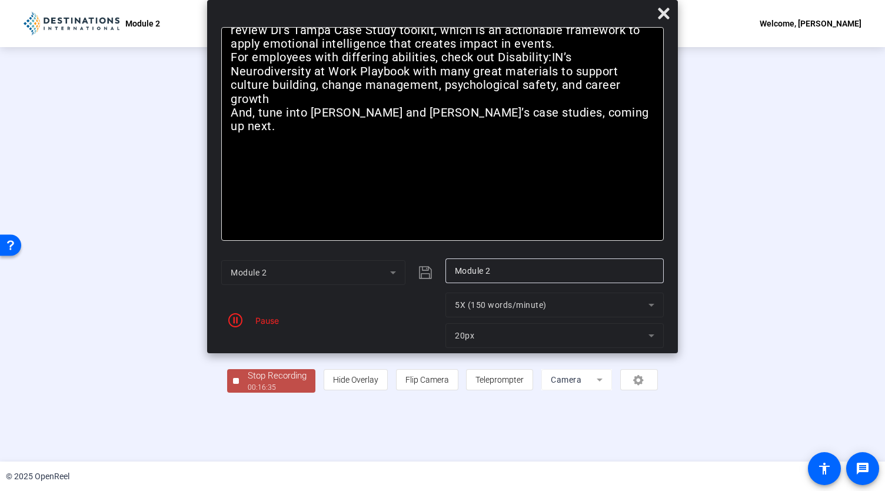
click at [248, 392] on div "00:16:35" at bounding box center [277, 387] width 59 height 11
